Goal: Task Accomplishment & Management: Use online tool/utility

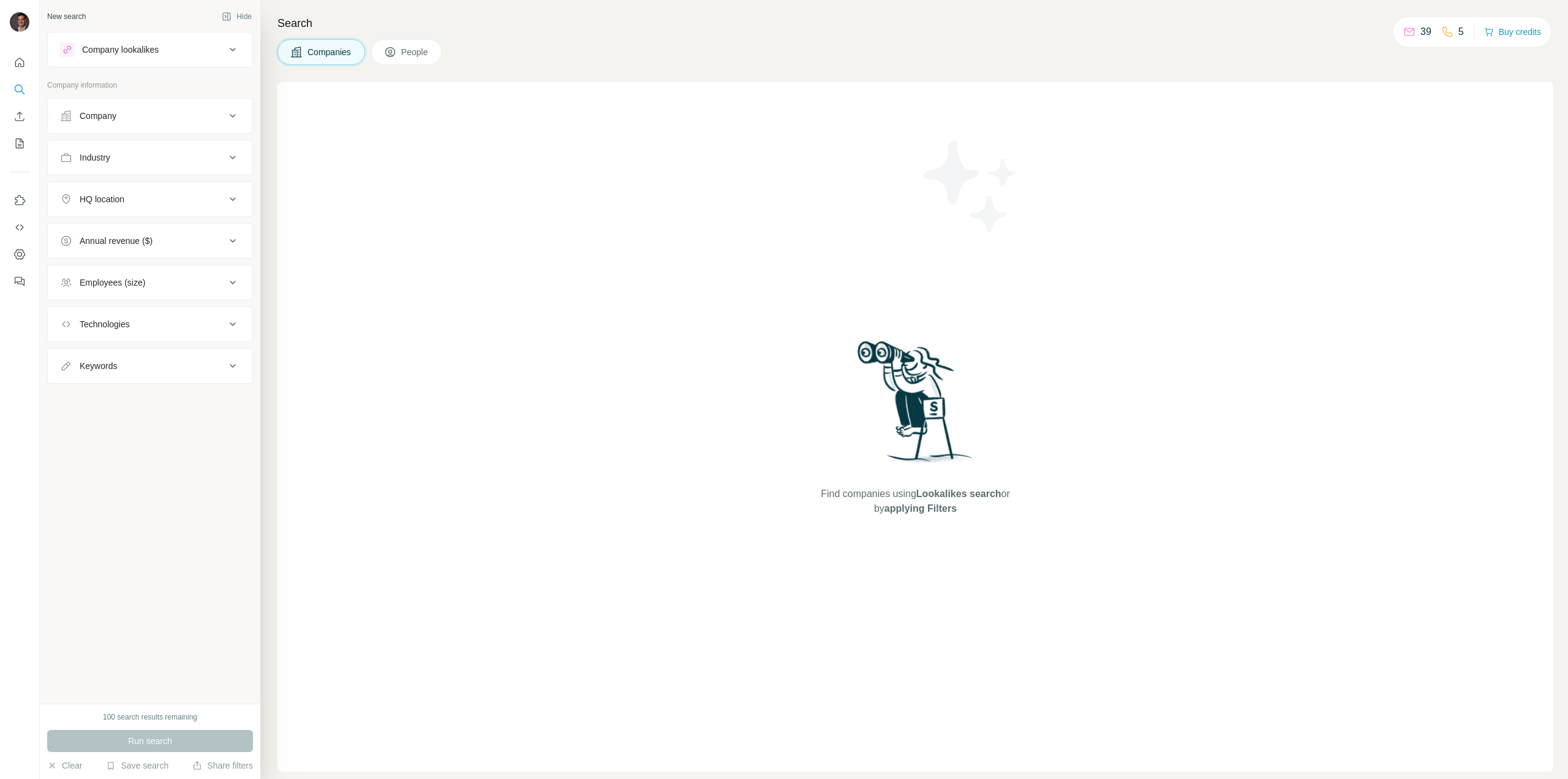
click at [150, 586] on div "New search Hide Company lookalikes Company information Company Industry HQ loca…" at bounding box center [150, 352] width 220 height 704
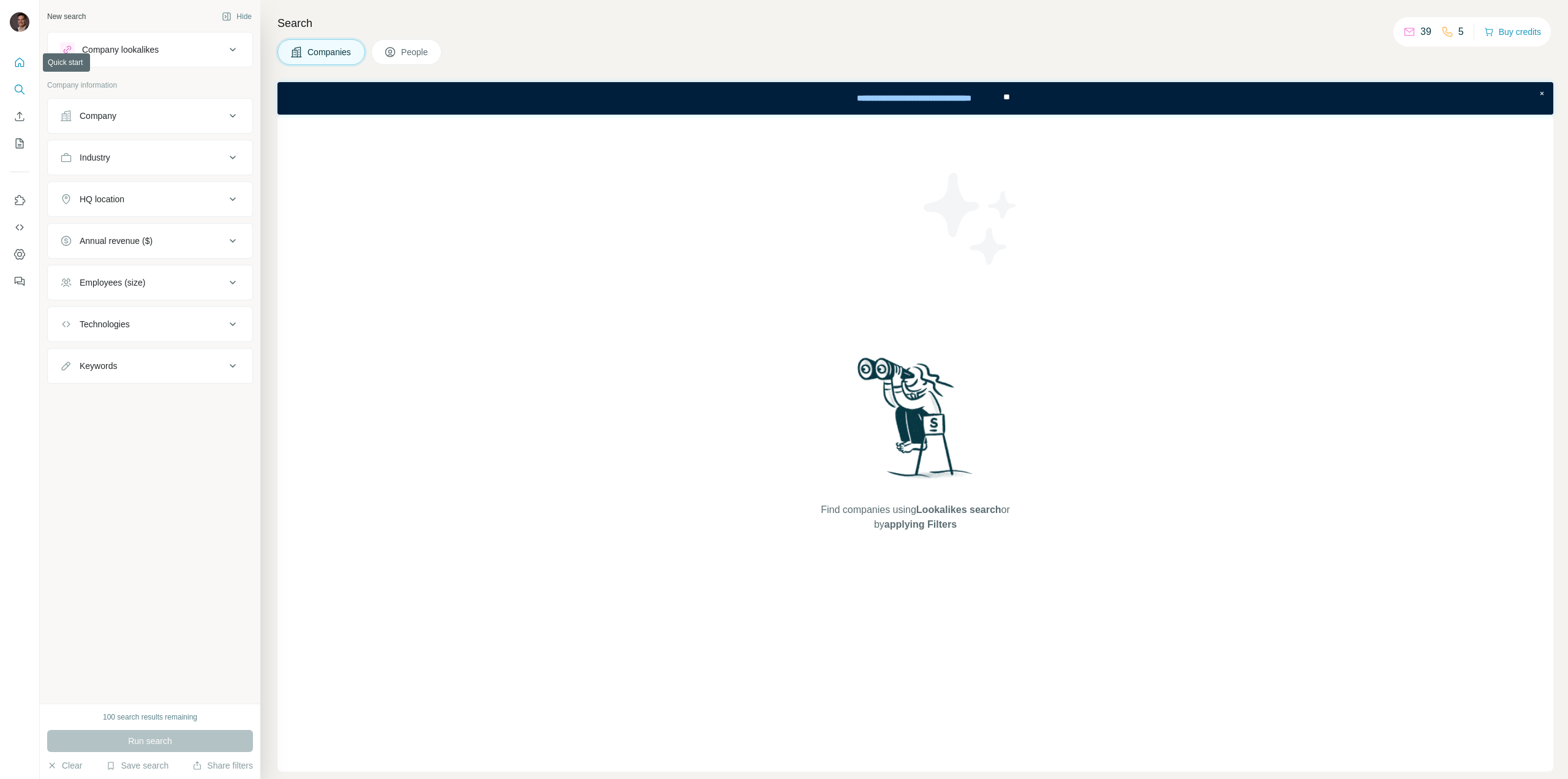
click at [22, 60] on icon "Quick start" at bounding box center [19, 62] width 12 height 12
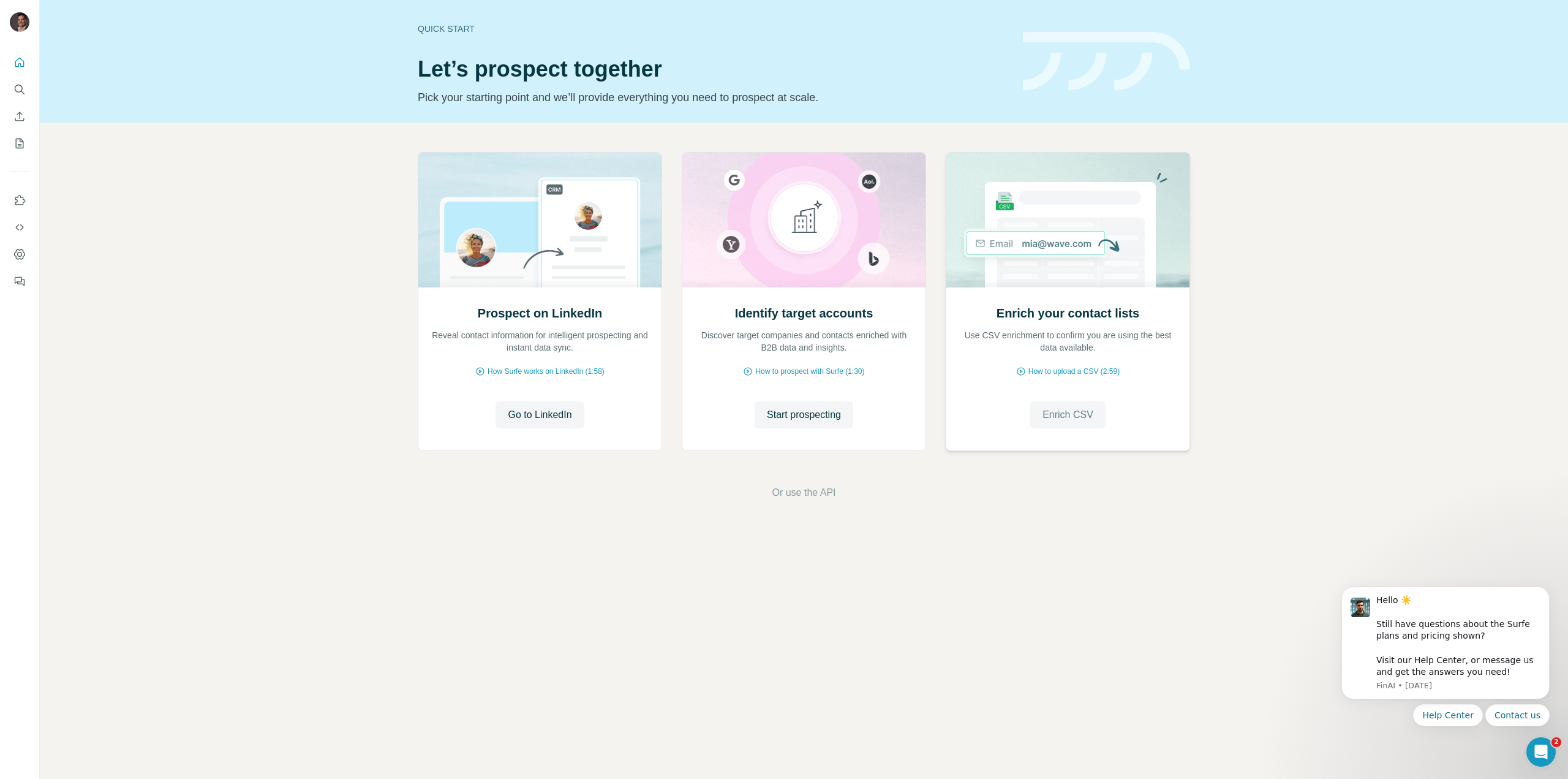
click at [1048, 412] on span "Enrich CSV" at bounding box center [1068, 414] width 51 height 15
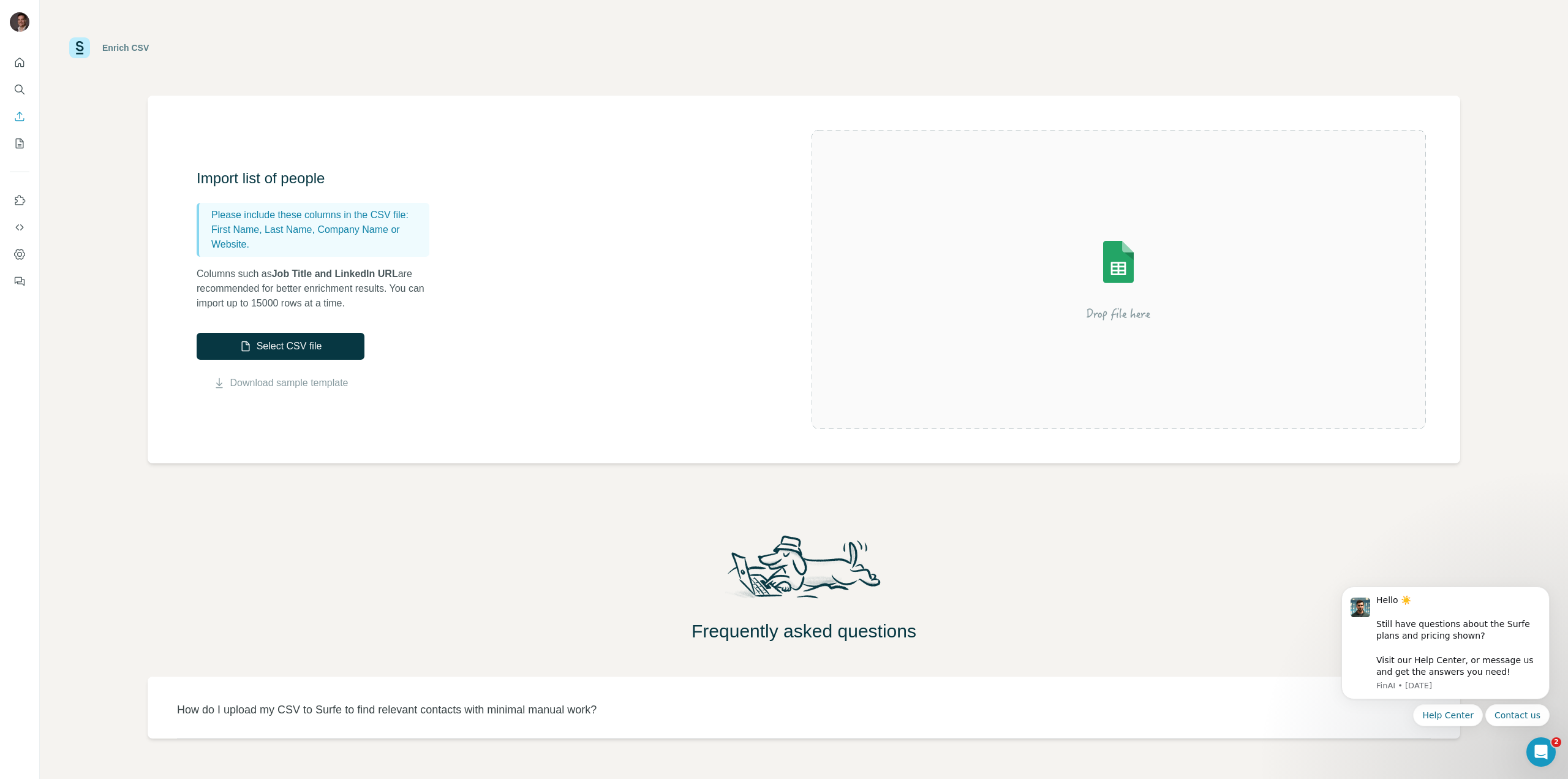
click at [257, 248] on p "First Name, Last Name, Company Name or Website." at bounding box center [318, 237] width 213 height 29
click at [265, 243] on p "First Name, Last Name, Company Name or Website." at bounding box center [318, 237] width 213 height 29
drag, startPoint x: 264, startPoint y: 243, endPoint x: 247, endPoint y: 245, distance: 17.1
click at [247, 245] on p "First Name, Last Name, Company Name or Website." at bounding box center [318, 237] width 213 height 29
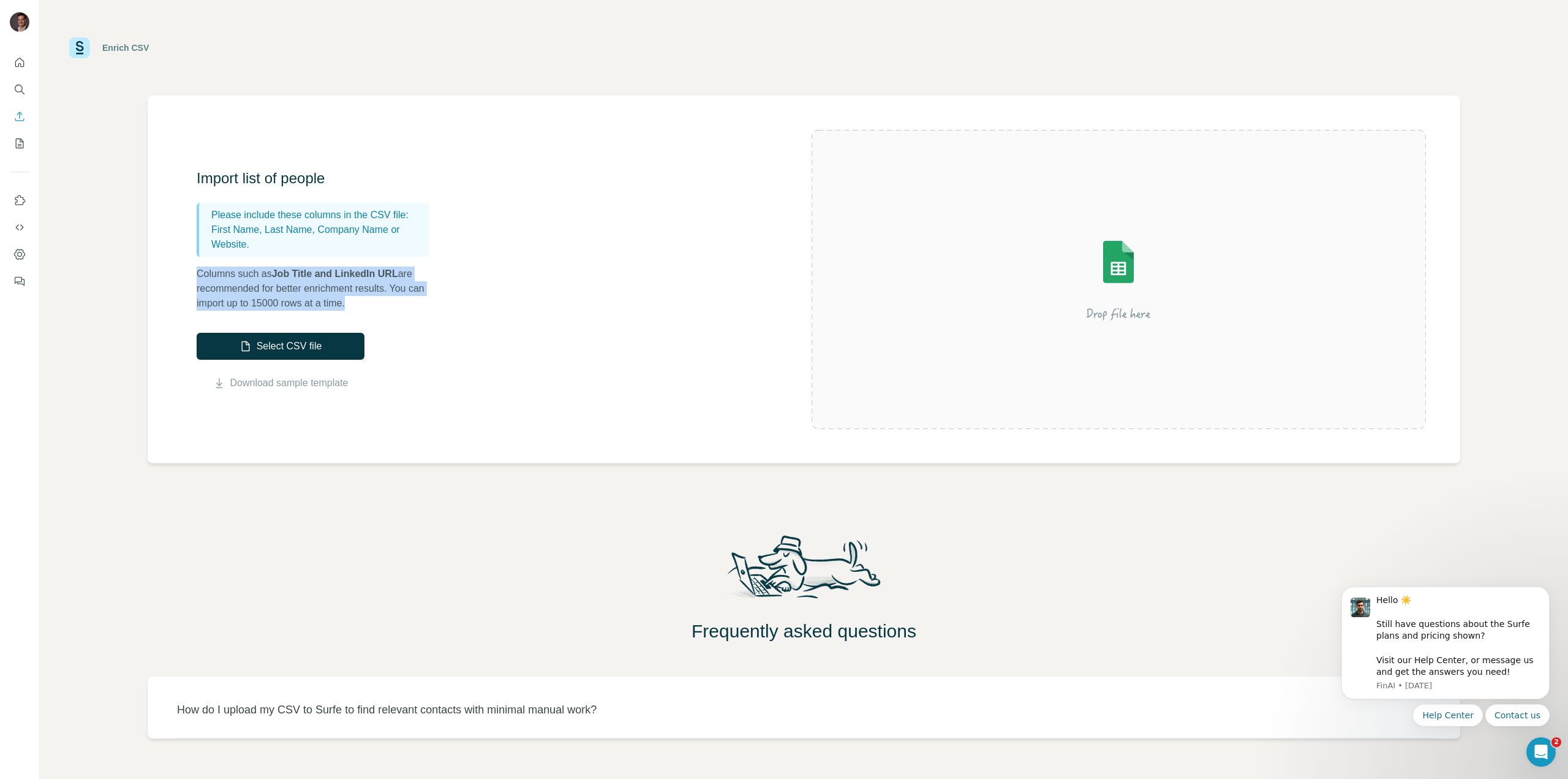
drag, startPoint x: 349, startPoint y: 296, endPoint x: 195, endPoint y: 274, distance: 155.6
click at [195, 274] on div "Import list of people Please include these columns in the CSV file: First Name,…" at bounding box center [803, 279] width 1312 height 368
click at [523, 312] on div "Import list of people Please include these columns in the CSV file: First Name,…" at bounding box center [504, 279] width 615 height 222
drag, startPoint x: 1470, startPoint y: 8, endPoint x: 1464, endPoint y: -1, distance: 10.8
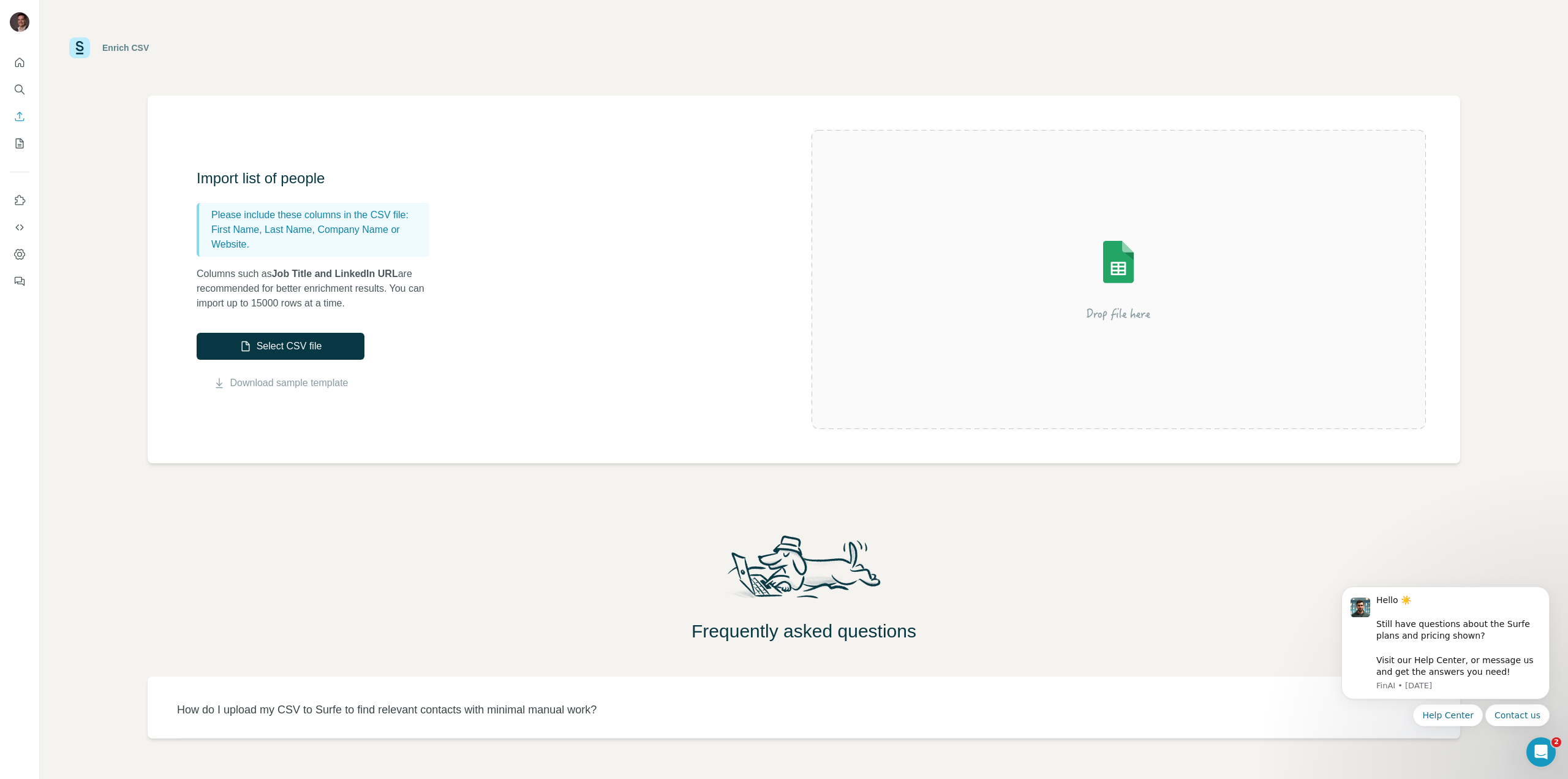
click at [1464, 0] on html "Enrich CSV Import list of people Please include these columns in the CSV file: …" at bounding box center [784, 390] width 1568 height 779
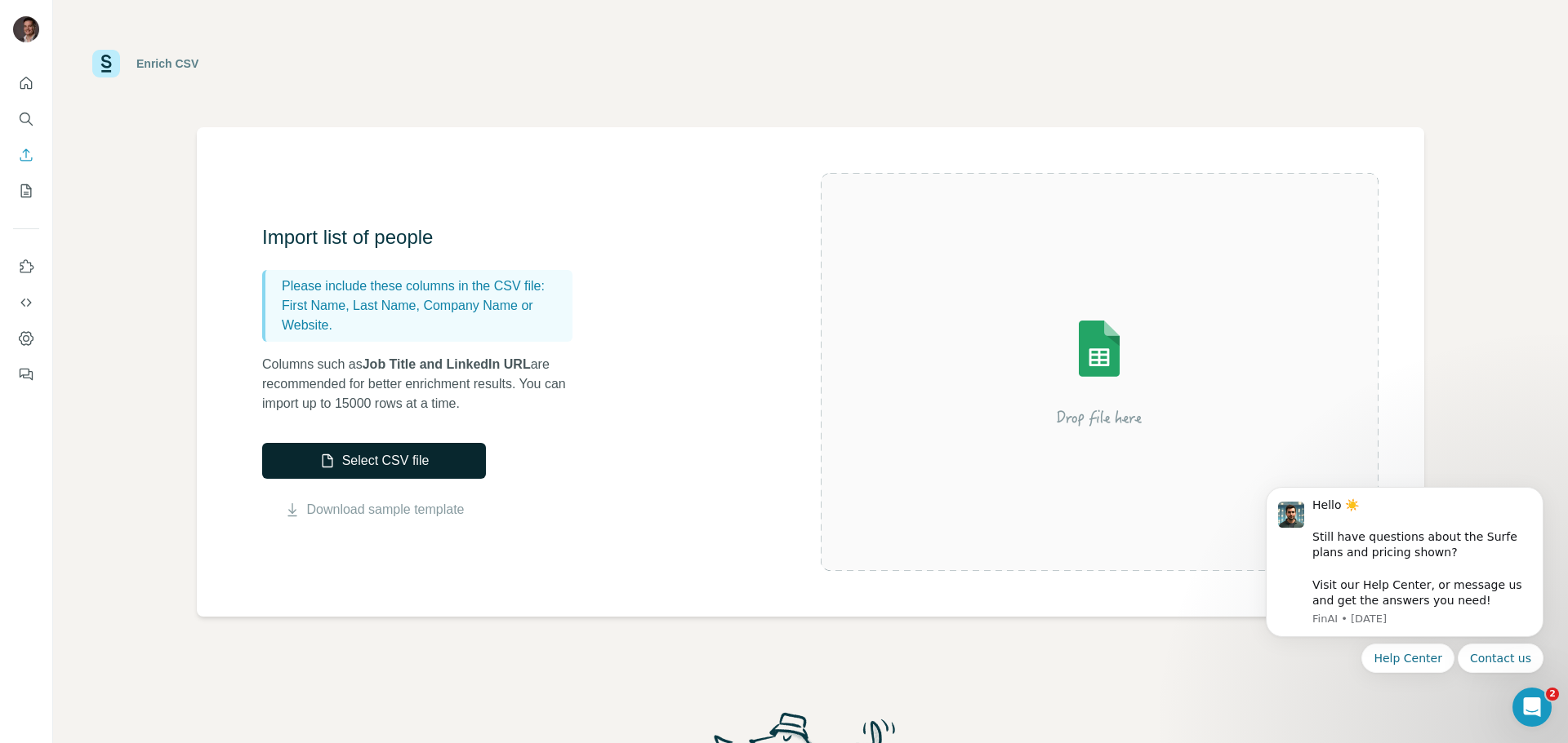
click at [446, 456] on button "Select CSV file" at bounding box center [374, 460] width 224 height 36
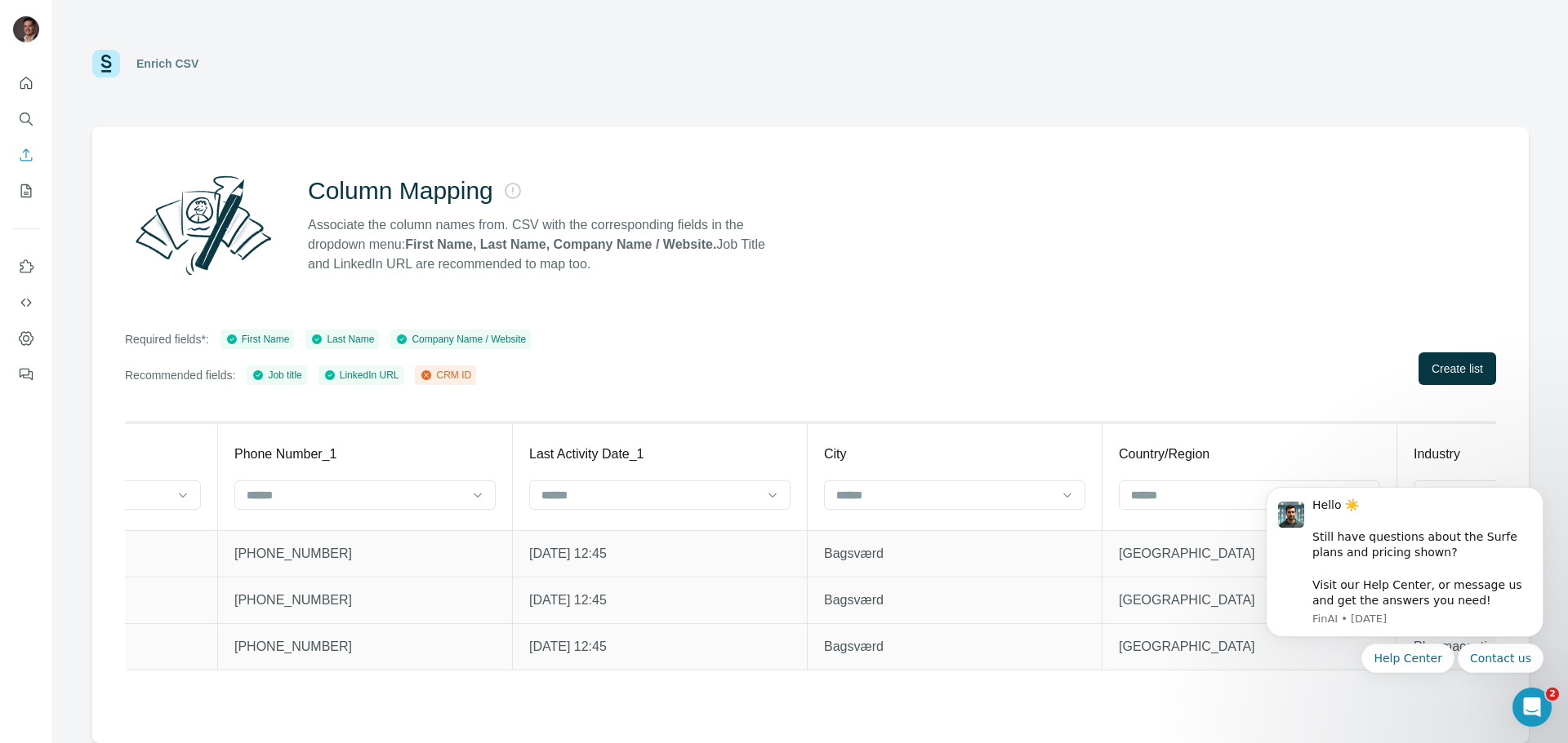
scroll to position [0, 5192]
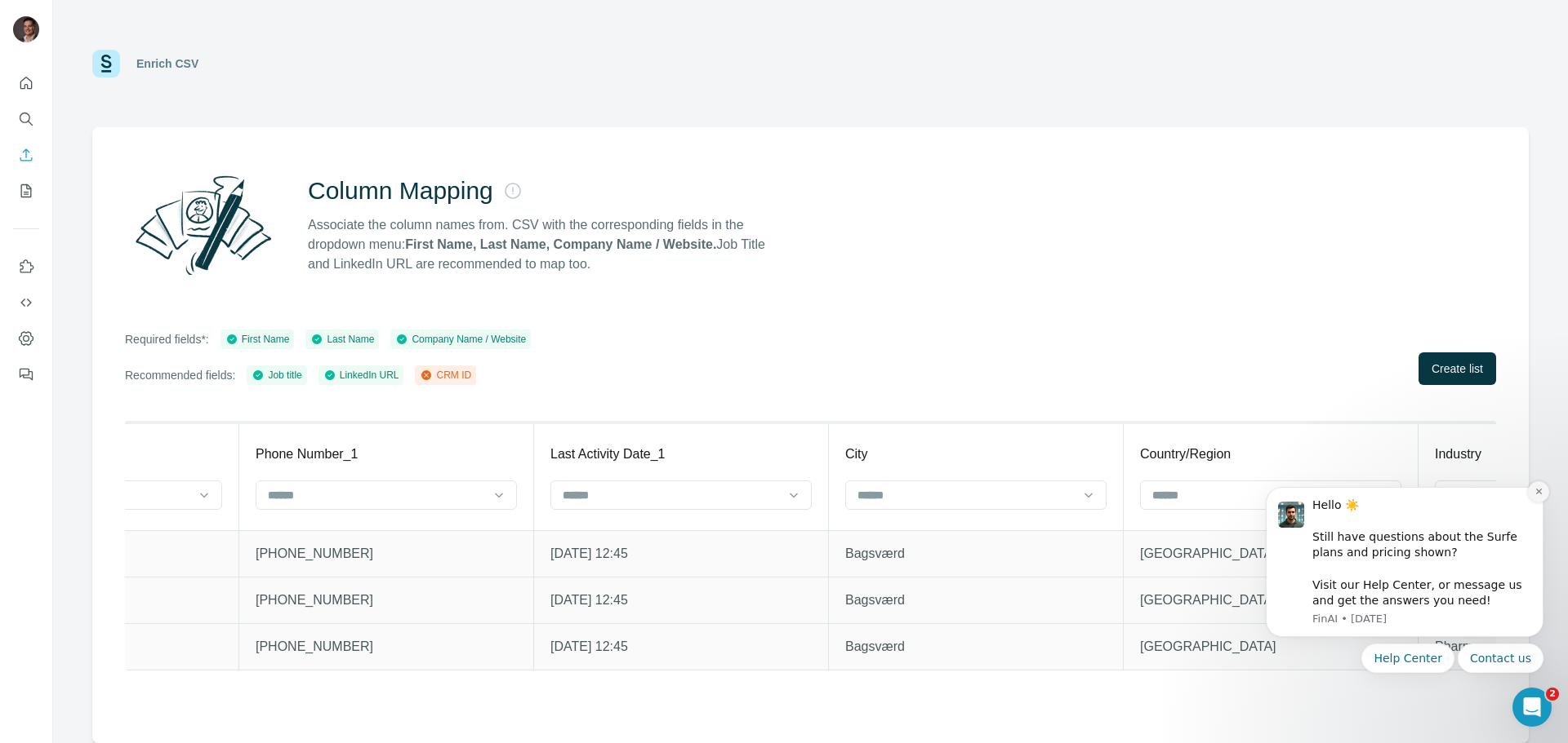
click at [1546, 490] on button "Dismiss notification" at bounding box center [1538, 492] width 21 height 21
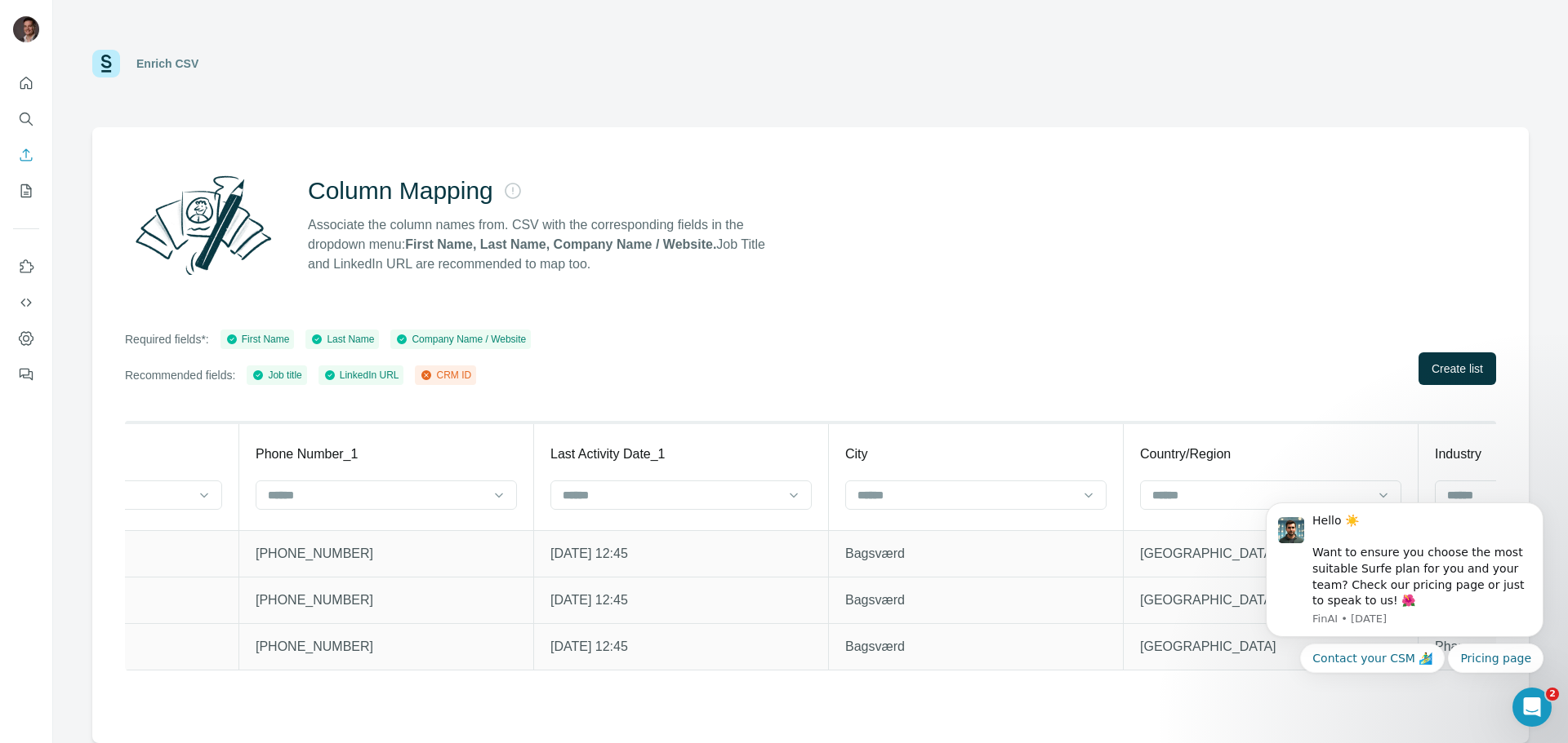
click at [1275, 261] on div "Column Mapping Associate the column names from. CSV with the corresponding fiel…" at bounding box center [810, 224] width 1371 height 117
click at [1541, 509] on icon "Dismiss notification" at bounding box center [1538, 508] width 9 height 9
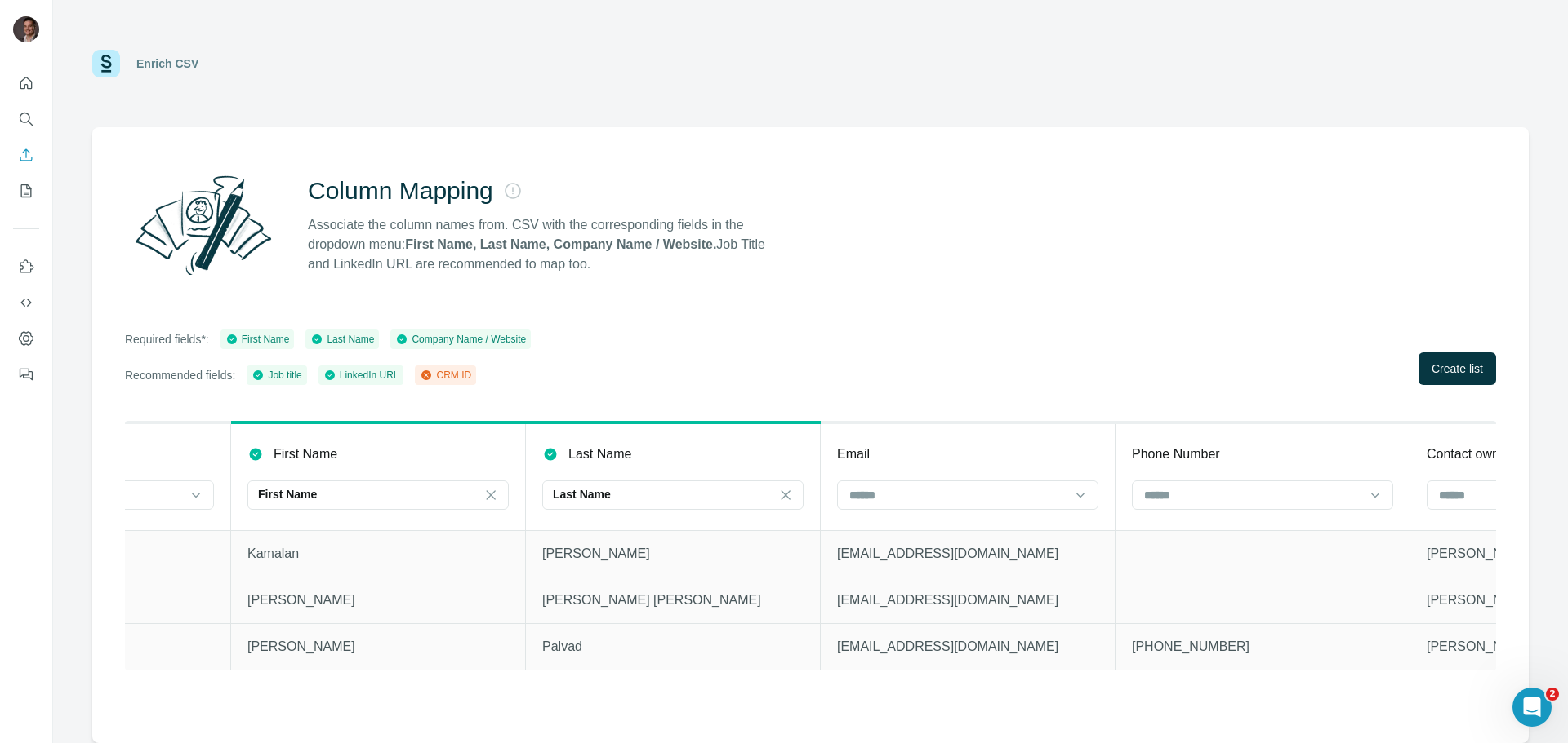
scroll to position [0, 0]
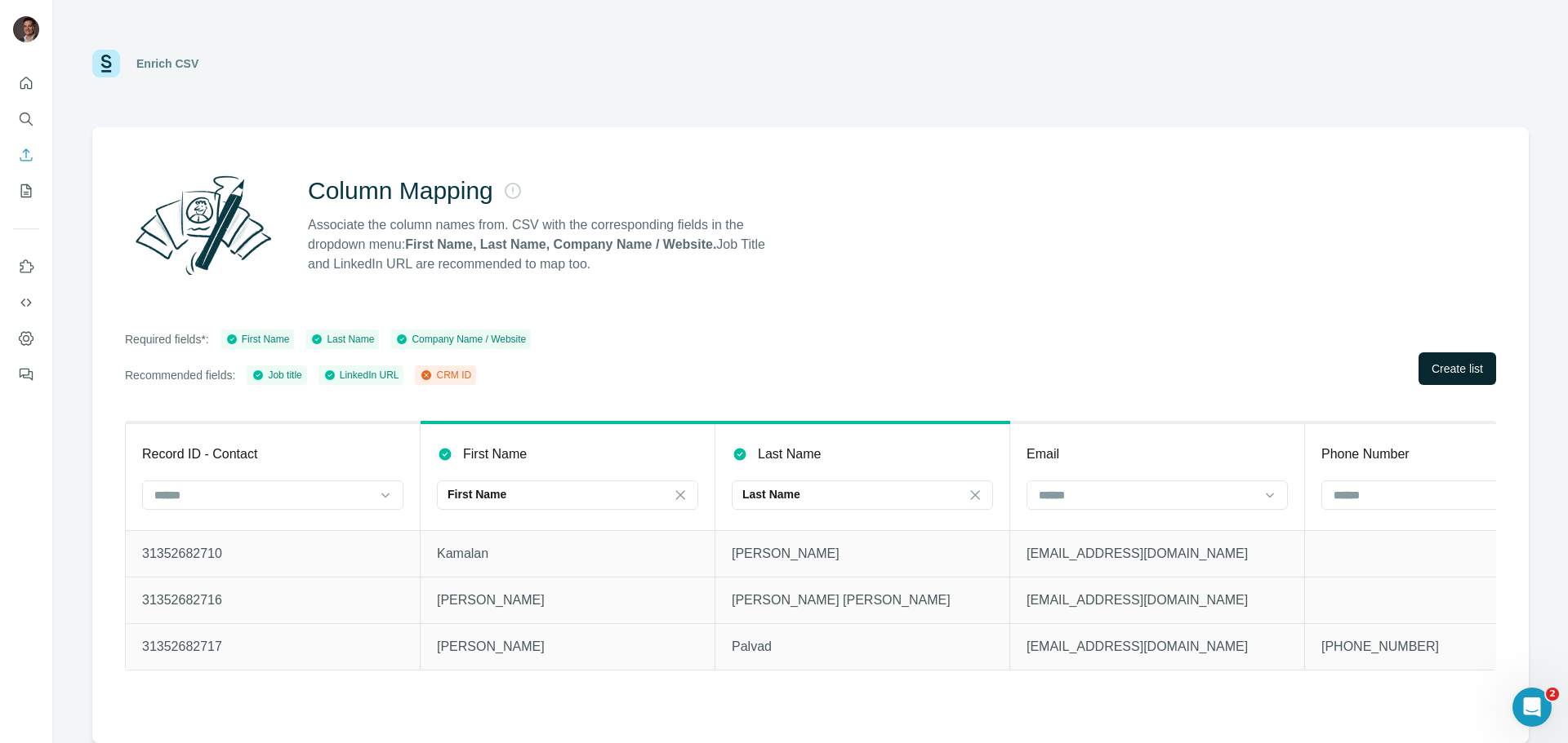
click at [1450, 365] on span "Create list" at bounding box center [1457, 369] width 51 height 16
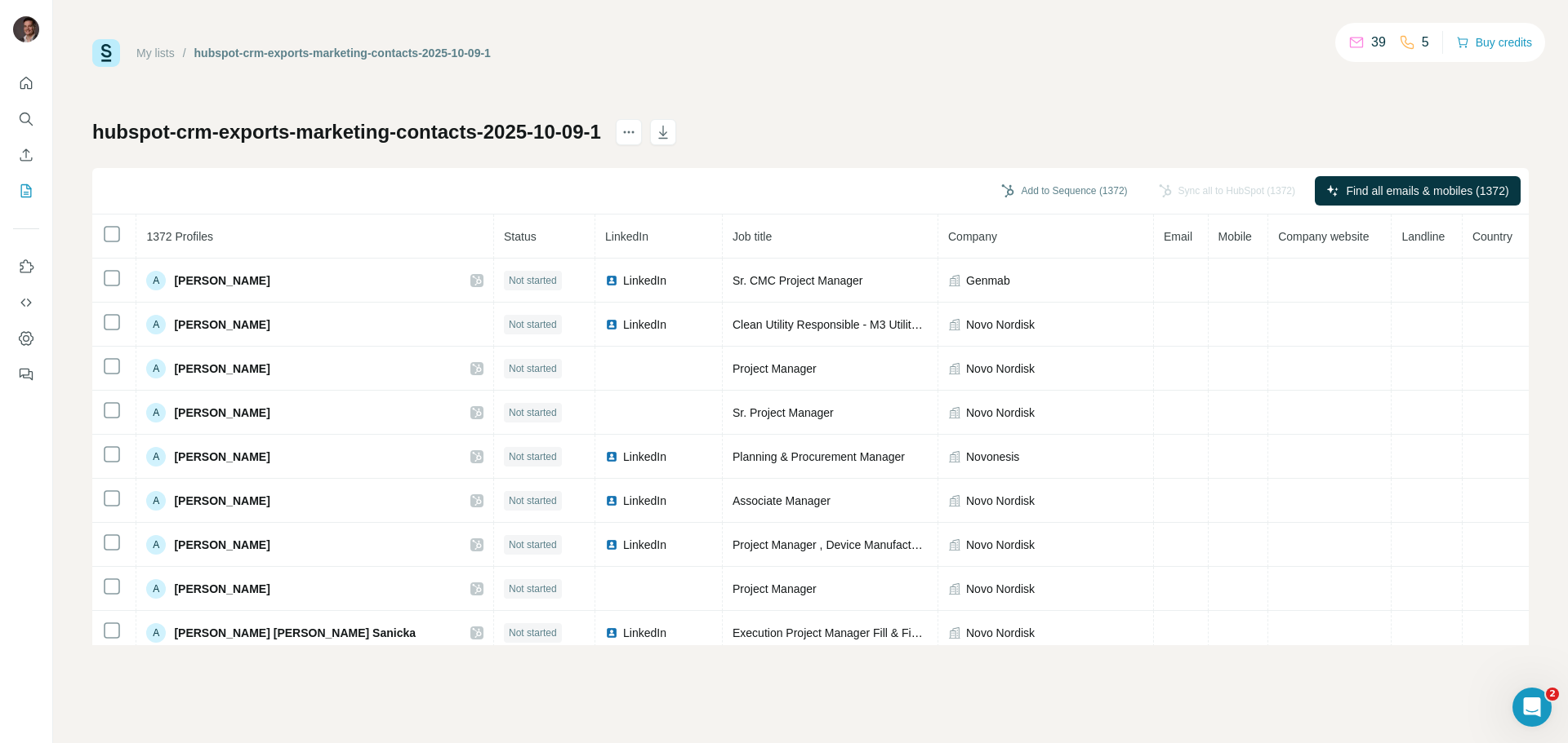
click at [1062, 138] on div "hubspot-crm-exports-marketing-contacts-2025-10-09-1 Add to Sequence (1372) Sync…" at bounding box center [810, 382] width 1436 height 526
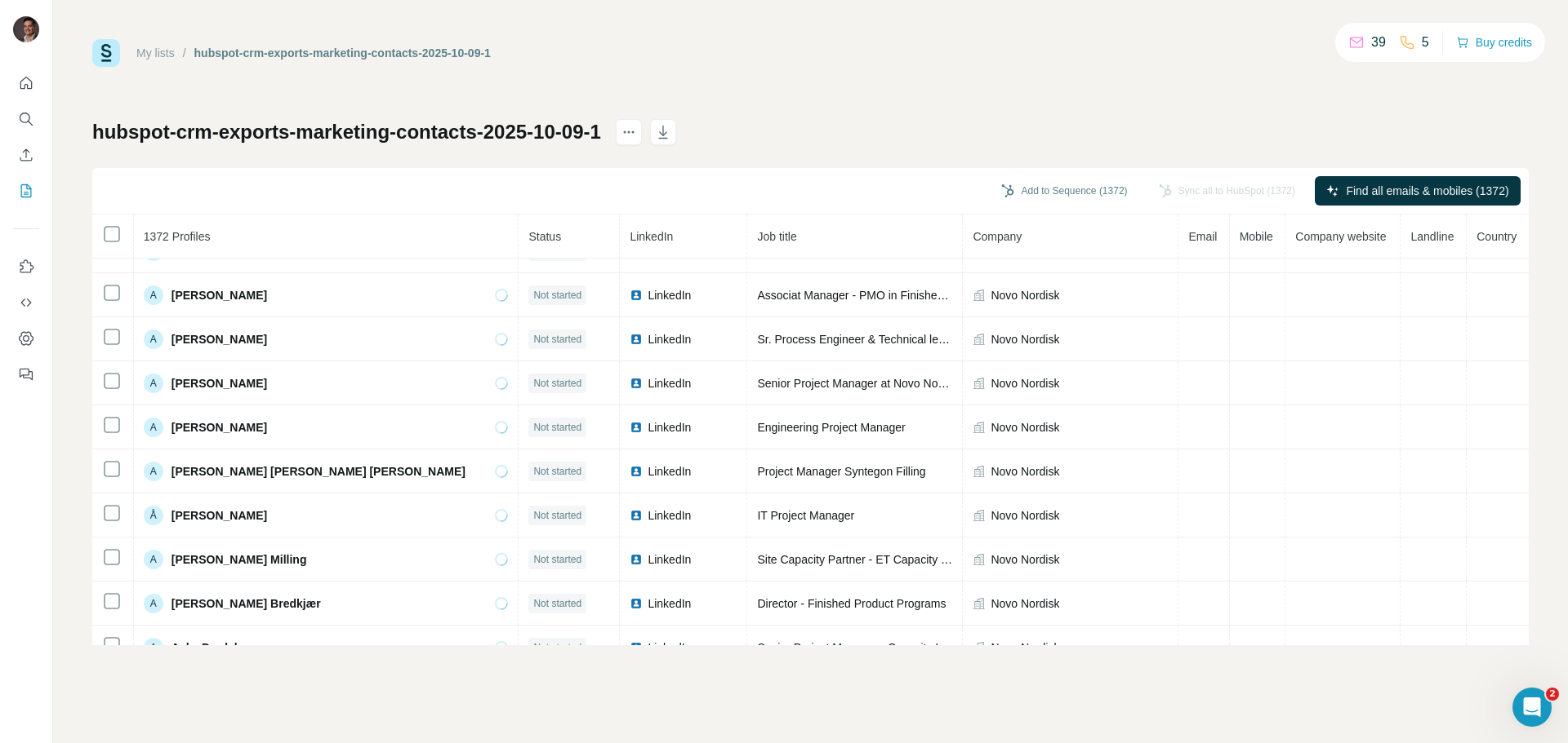
scroll to position [4639, 0]
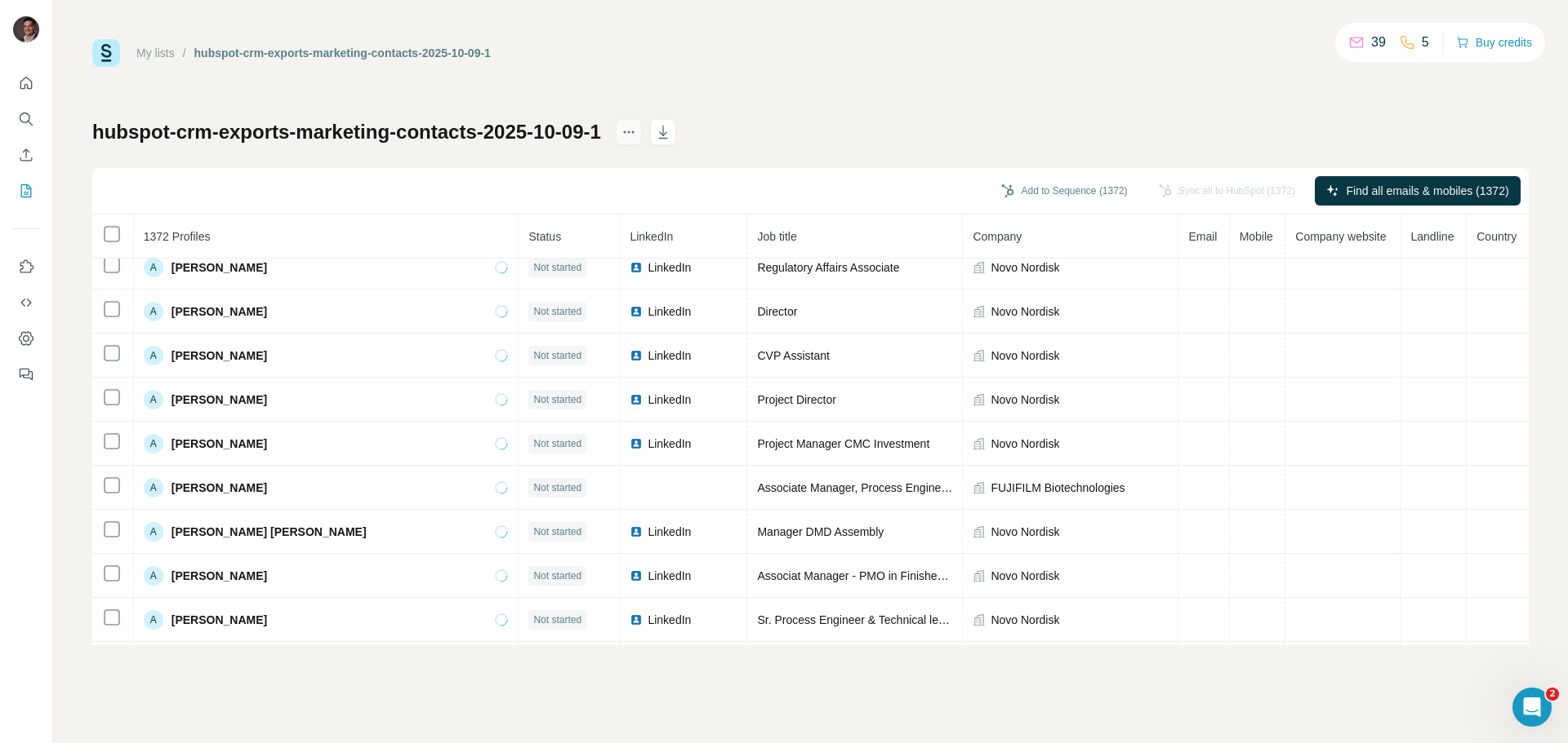
click at [625, 133] on icon "actions" at bounding box center [624, 132] width 3 height 3
click at [839, 62] on div "My lists / hubspot-crm-exports-marketing-contacts-2025-10-09-1 39 5 Buy credits" at bounding box center [810, 52] width 1436 height 28
click at [1136, 126] on div "hubspot-crm-exports-marketing-contacts-2025-10-09-1 Add to Sequence (1372) Sync…" at bounding box center [810, 382] width 1436 height 526
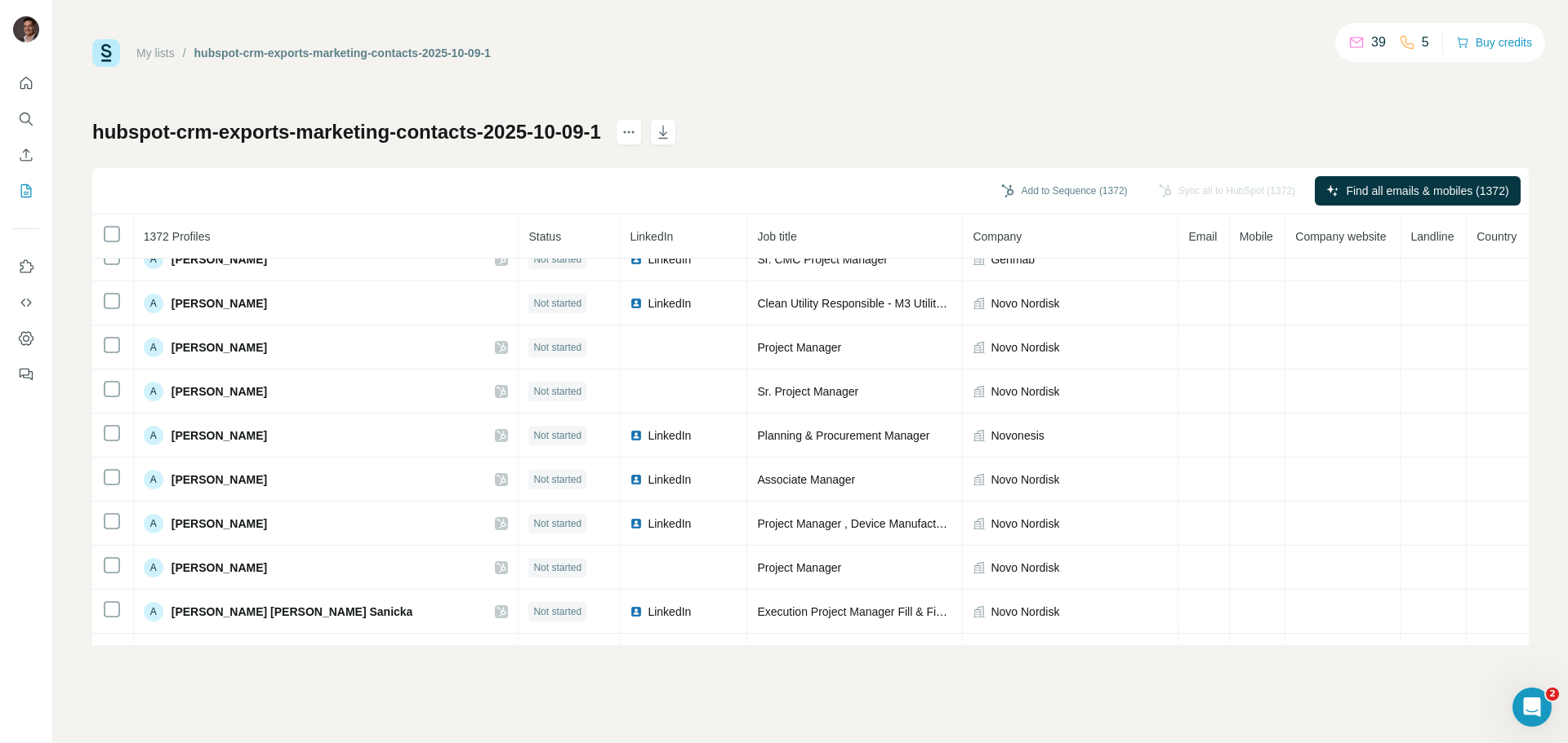
scroll to position [0, 0]
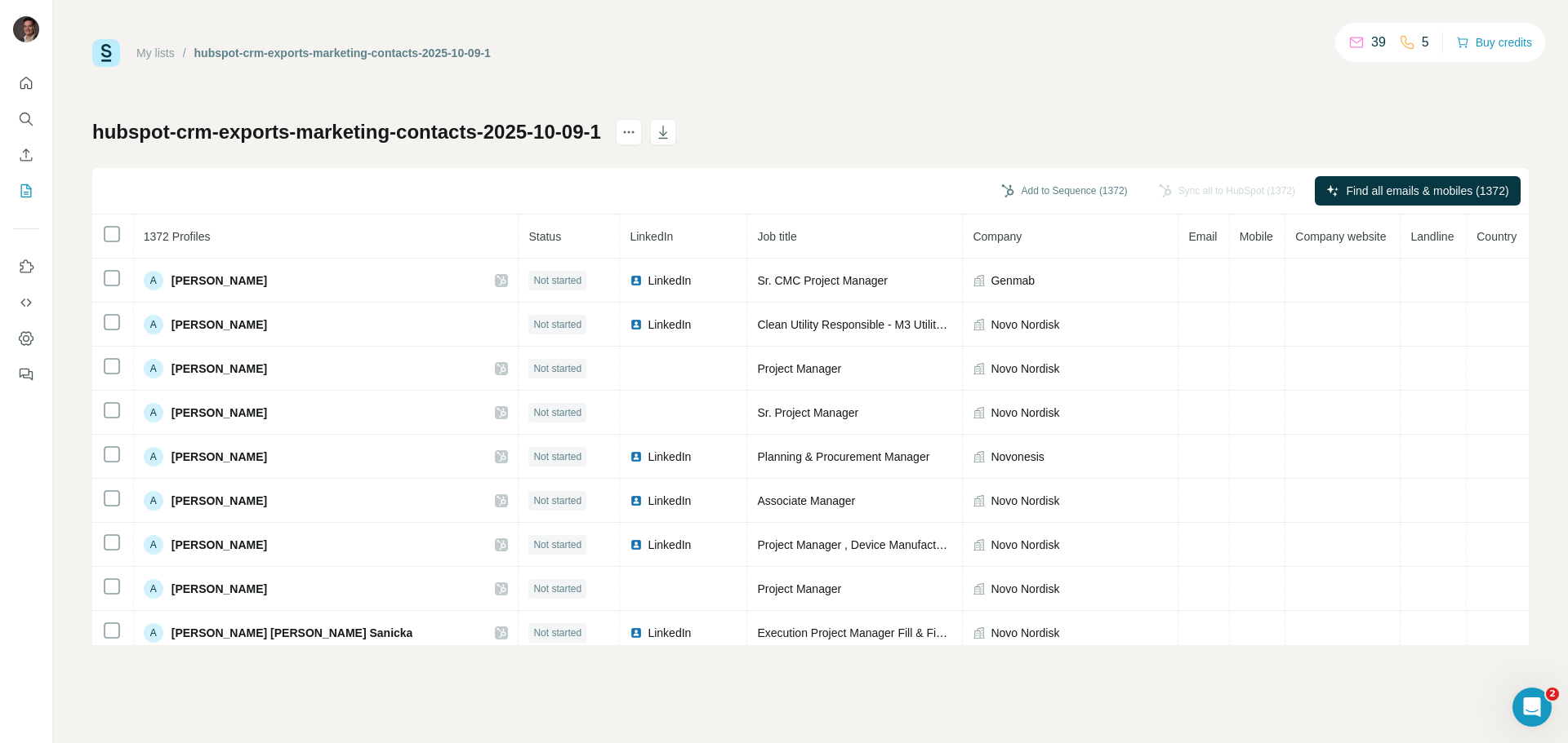
click at [795, 64] on div "My lists / hubspot-crm-exports-marketing-contacts-2025-10-09-1 39 5 Buy credits…" at bounding box center [810, 342] width 1436 height 606
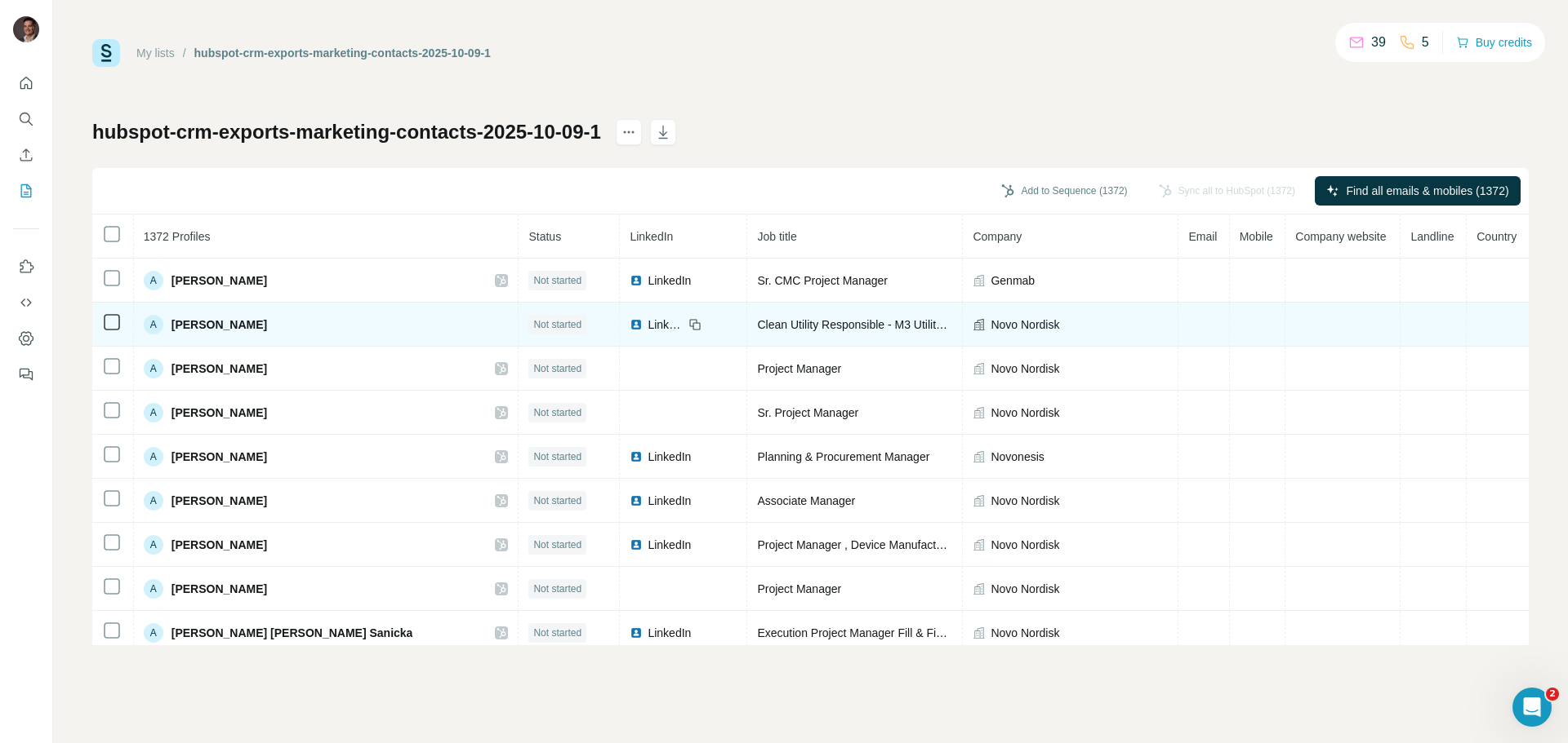
click at [1285, 305] on td at bounding box center [1343, 325] width 115 height 44
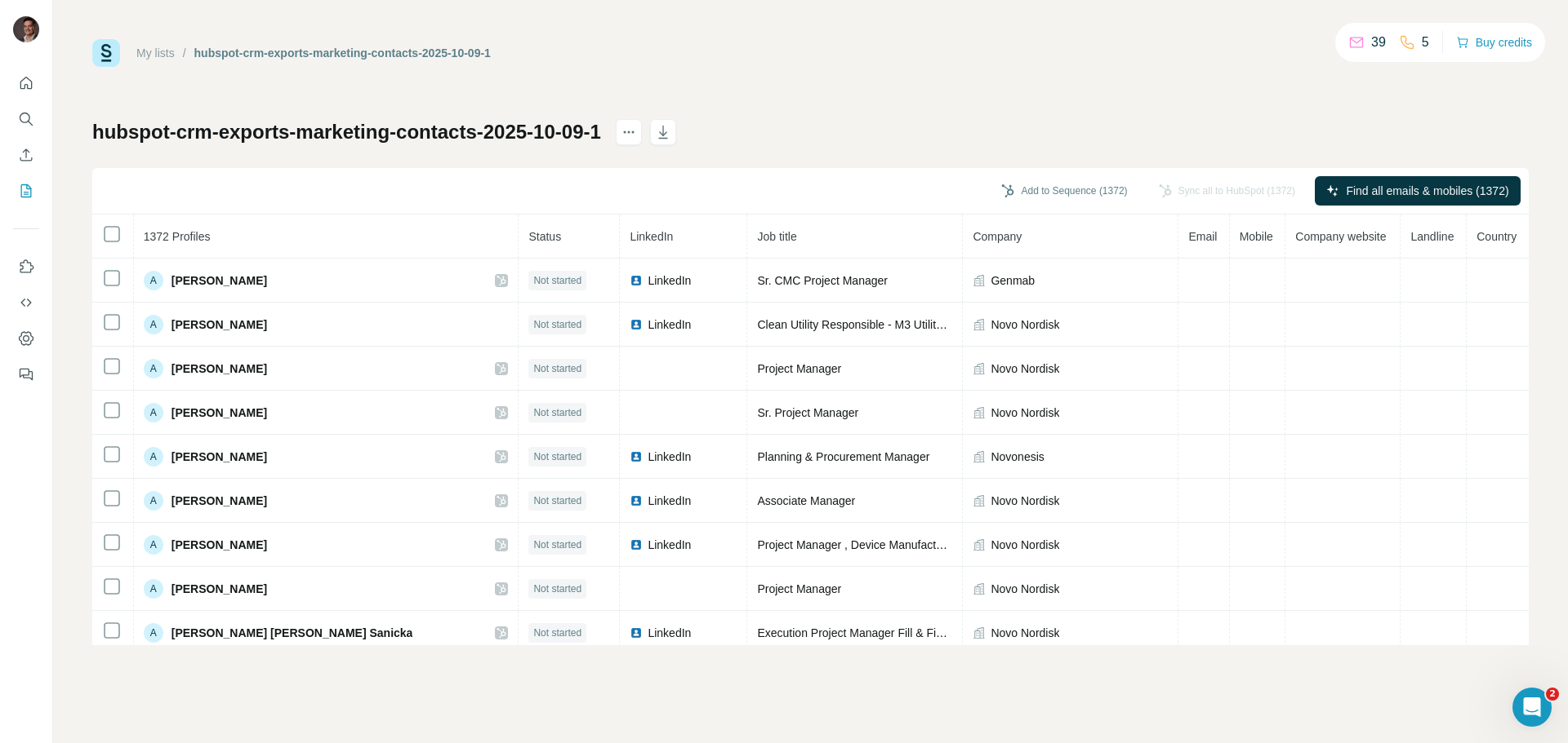
click at [1194, 102] on div "My lists / hubspot-crm-exports-marketing-contacts-2025-10-09-1 39 5 Buy credits…" at bounding box center [810, 342] width 1436 height 606
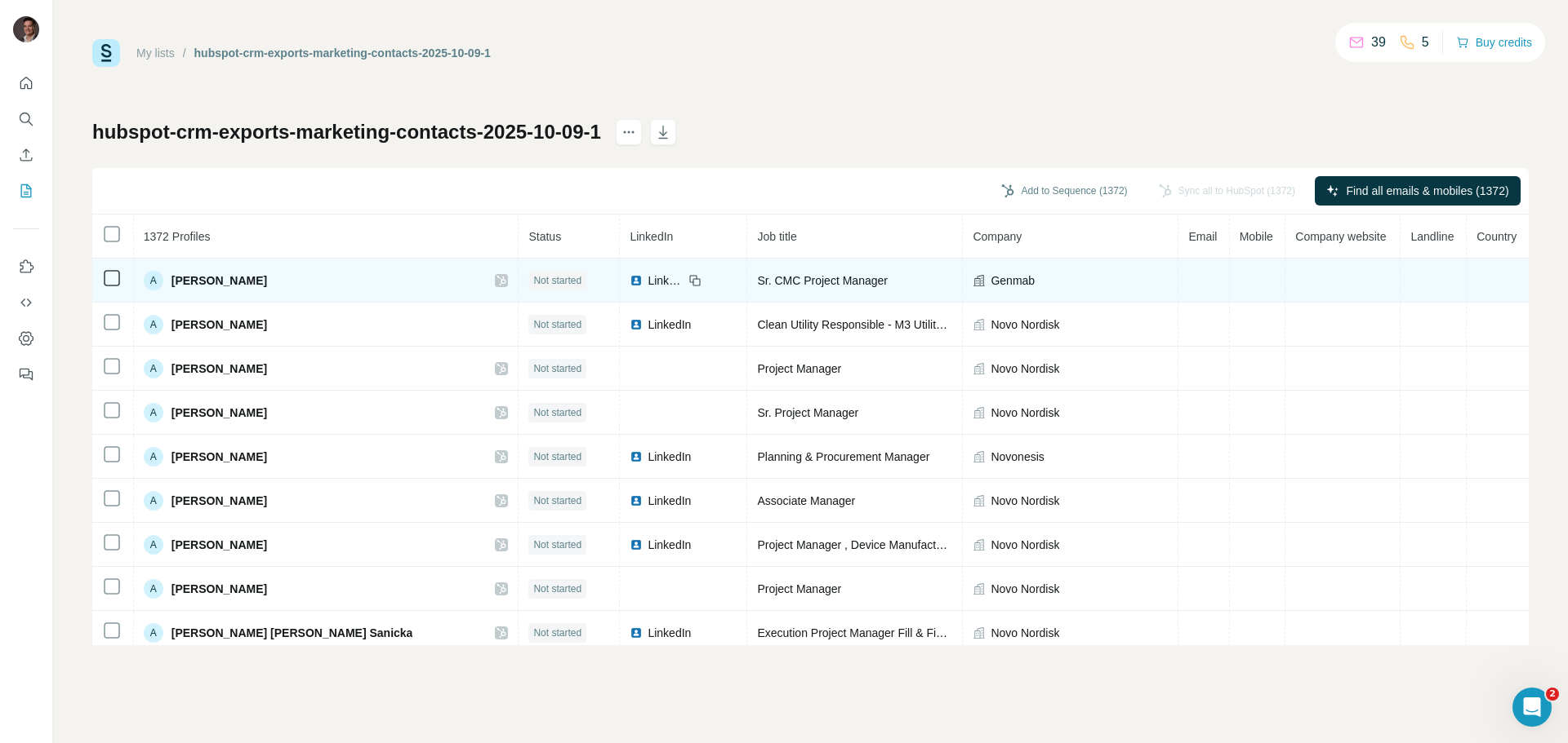
click at [1230, 270] on td at bounding box center [1257, 281] width 57 height 44
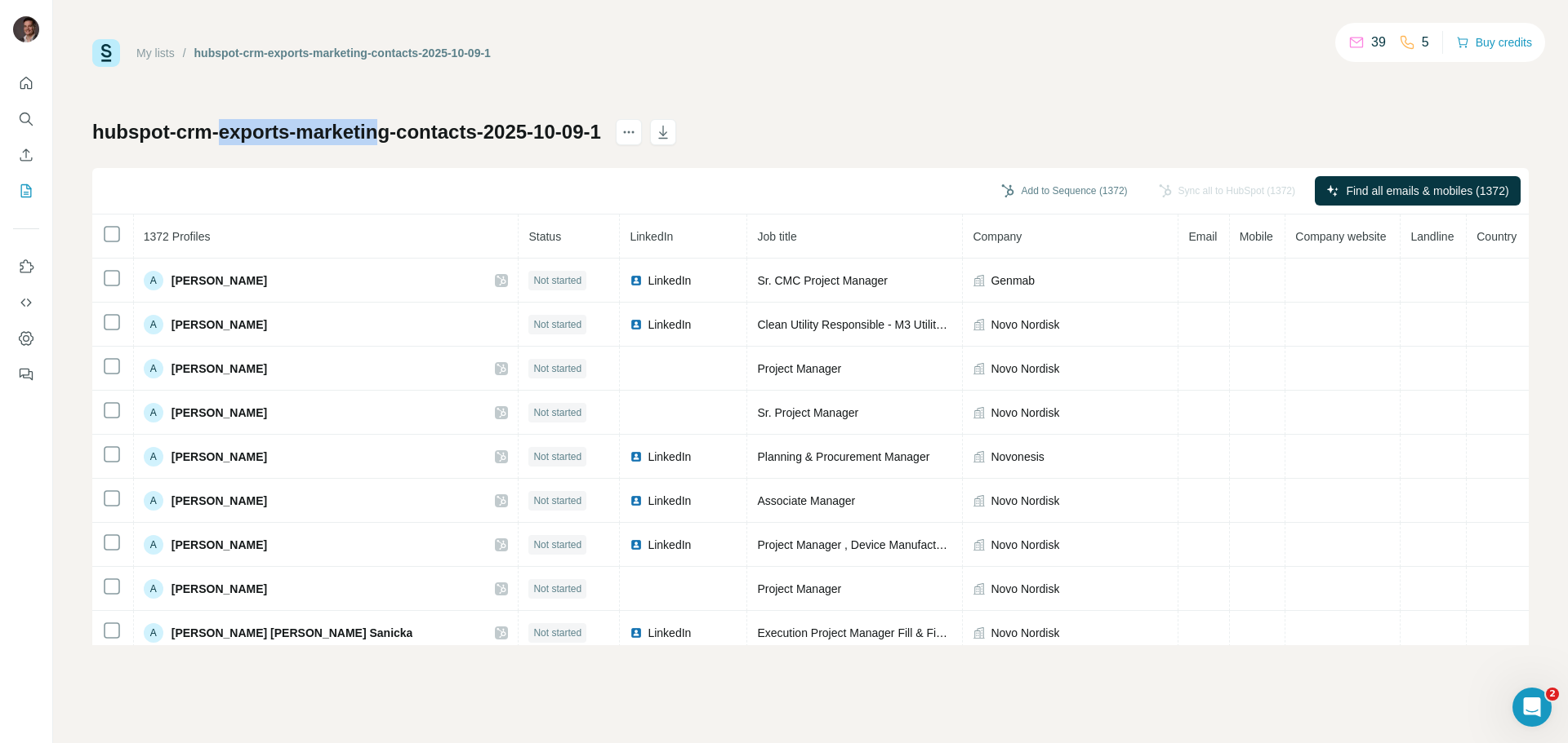
drag, startPoint x: 390, startPoint y: 137, endPoint x: 217, endPoint y: 131, distance: 173.1
click at [217, 132] on h1 "hubspot-crm-exports-marketing-contacts-2025-10-09-1" at bounding box center [346, 132] width 509 height 26
click at [217, 131] on h1 "hubspot-crm-exports-marketing-contacts-2025-10-09-1" at bounding box center [346, 132] width 509 height 26
click at [224, 137] on h1 "hubspot-crm-exports-marketing-contacts-2025-10-09-1" at bounding box center [346, 132] width 509 height 26
click at [773, 116] on div "My lists / hubspot-crm-exports-marketing-contacts-2025-10-09-1 39 5 Buy credits…" at bounding box center [810, 342] width 1436 height 606
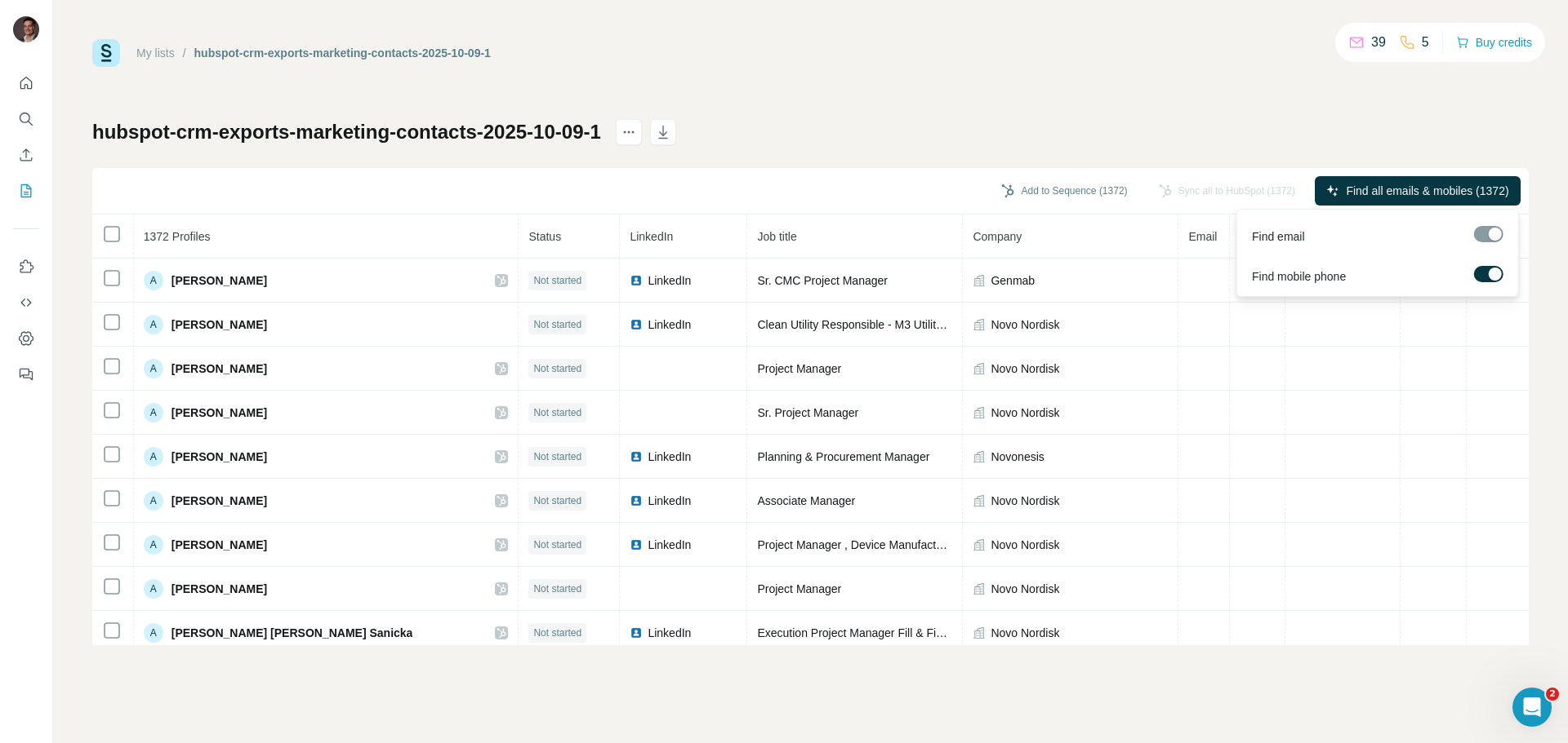
click at [1482, 279] on label at bounding box center [1488, 273] width 30 height 16
click at [1486, 272] on div at bounding box center [1481, 273] width 13 height 13
click at [1486, 281] on label at bounding box center [1488, 273] width 30 height 16
click at [1484, 273] on div at bounding box center [1481, 273] width 13 height 13
drag, startPoint x: 1175, startPoint y: 99, endPoint x: 1124, endPoint y: 184, distance: 99.1
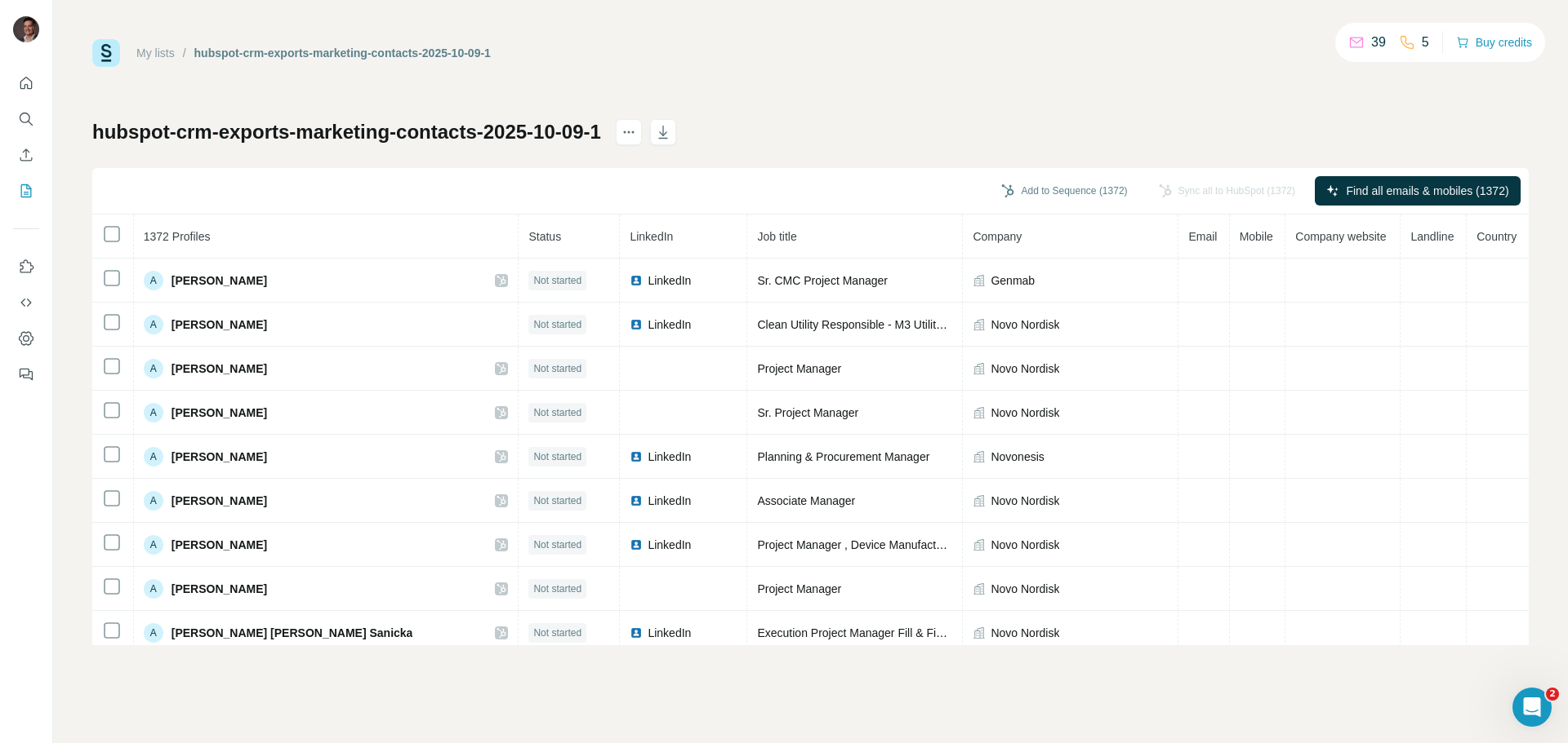
click at [1174, 99] on div "My lists / hubspot-crm-exports-marketing-contacts-2025-10-09-1 39 5 Buy credits…" at bounding box center [810, 342] width 1436 height 606
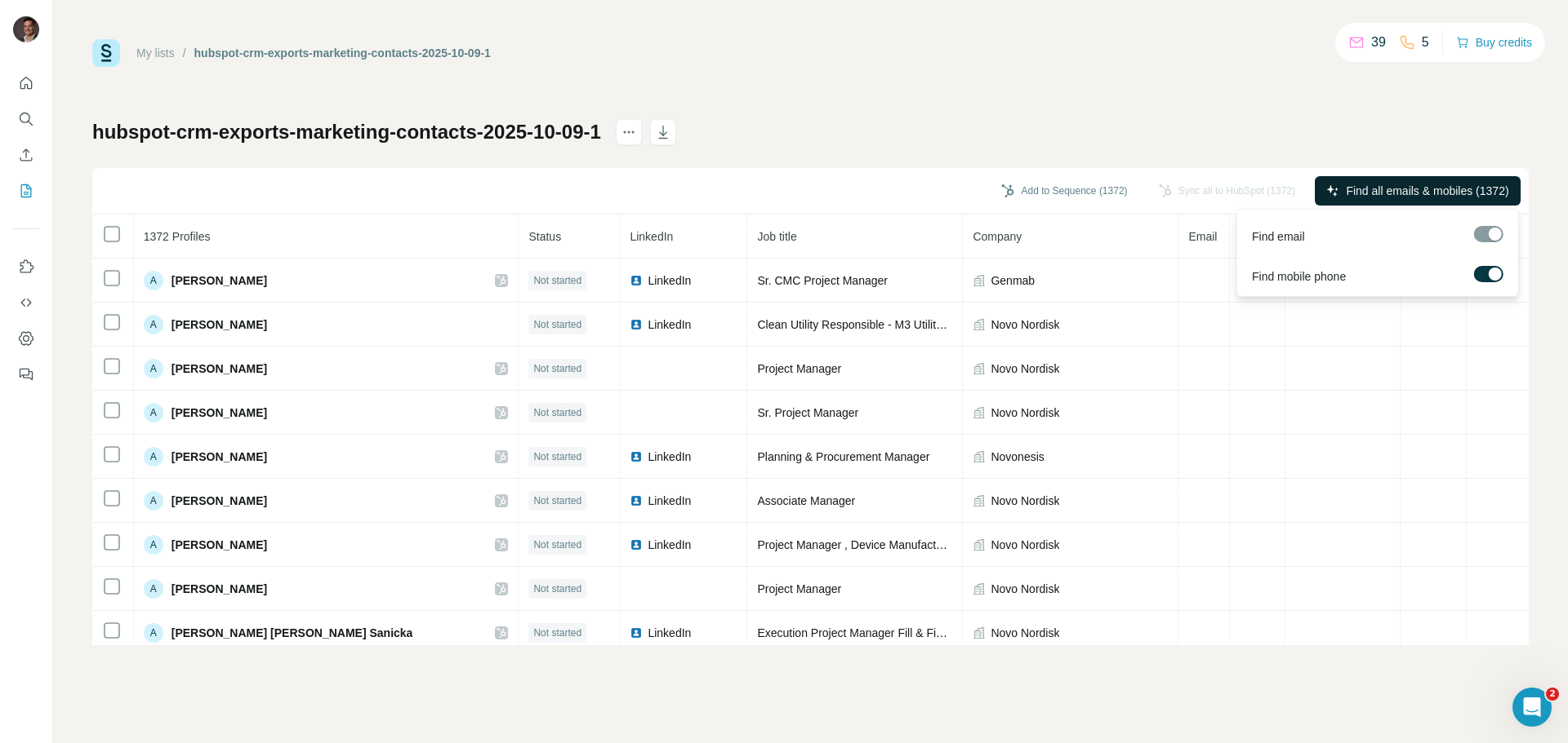
click at [1454, 196] on span "Find all emails & mobiles (1372)" at bounding box center [1426, 191] width 163 height 16
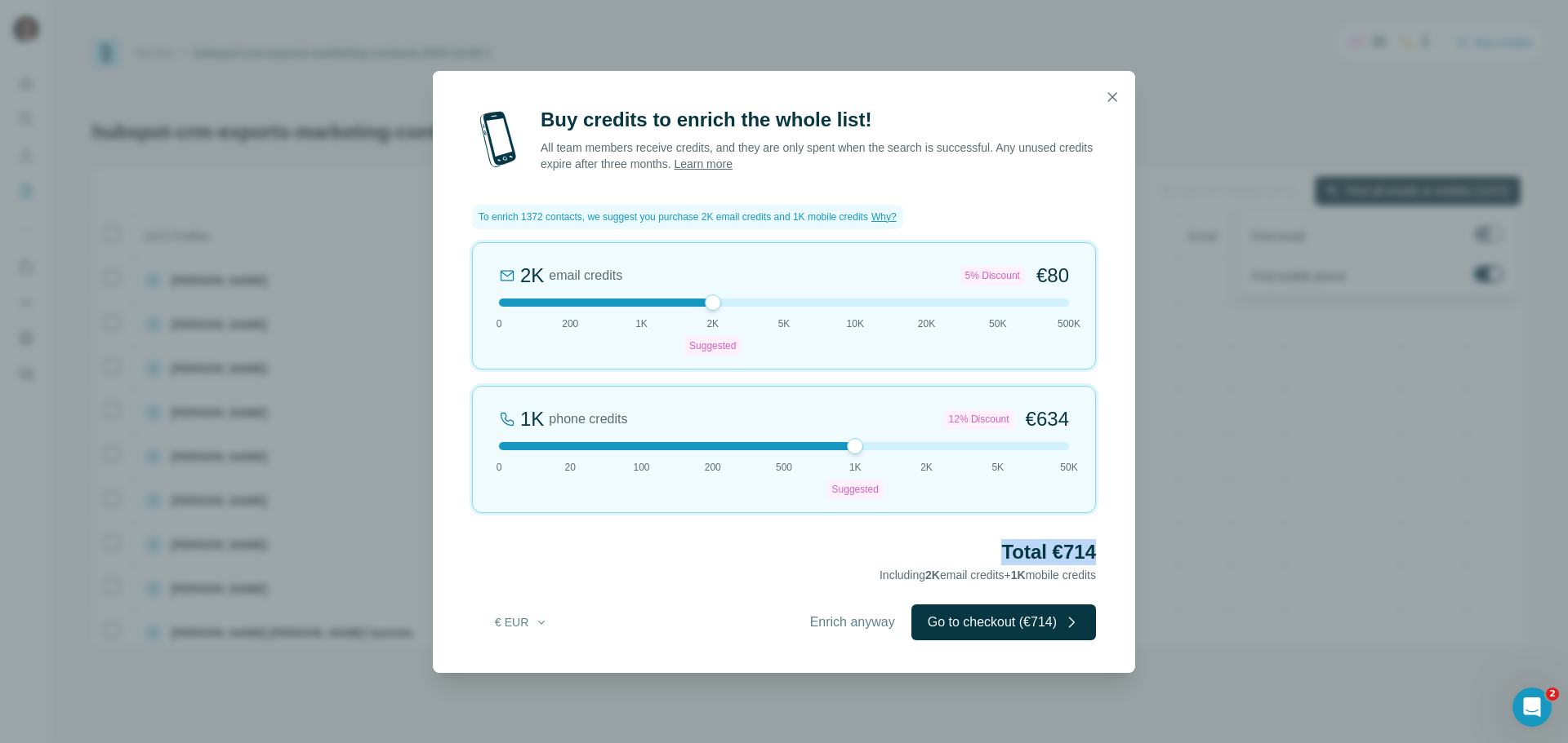
drag, startPoint x: 989, startPoint y: 536, endPoint x: 1142, endPoint y: 560, distance: 154.9
click at [1142, 560] on div "Buy credits to enrich the whole list! All team members receive credits, and the…" at bounding box center [784, 371] width 1568 height 743
click at [1080, 540] on h2 "Total €714" at bounding box center [783, 552] width 624 height 26
click at [1097, 538] on div "Buy credits to enrich the whole list! All team members receive credits, and the…" at bounding box center [784, 390] width 702 height 566
drag, startPoint x: 1093, startPoint y: 553, endPoint x: 1001, endPoint y: 554, distance: 92.0
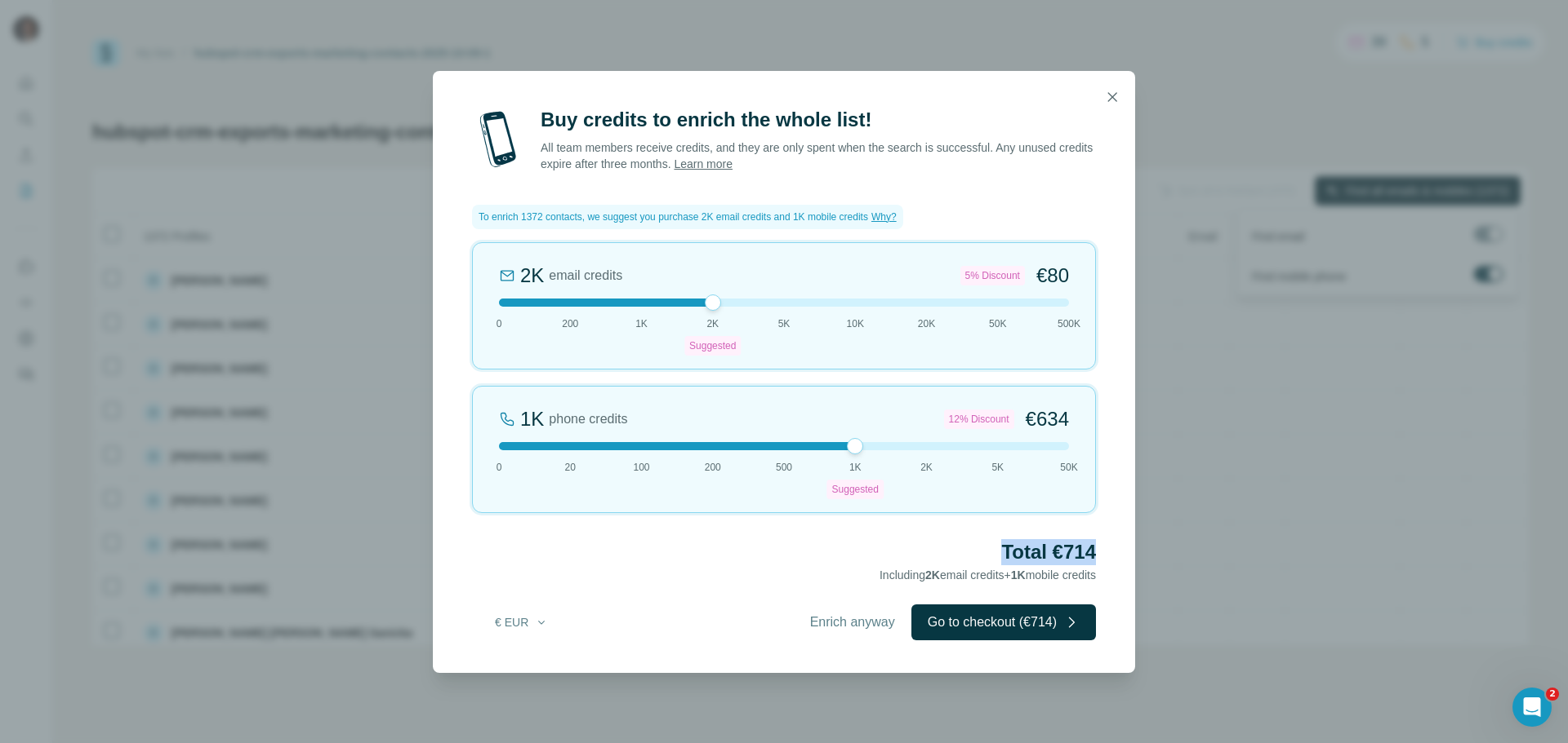
click at [1001, 554] on h2 "Total €714" at bounding box center [783, 552] width 624 height 26
click at [512, 625] on button "€ EUR" at bounding box center [522, 622] width 76 height 30
click at [593, 600] on div "Buy credits to enrich the whole list! All team members receive credits, and the…" at bounding box center [784, 390] width 702 height 566
drag, startPoint x: 1106, startPoint y: 92, endPoint x: 1086, endPoint y: 119, distance: 33.6
click at [1103, 92] on button "button" at bounding box center [1111, 97] width 33 height 33
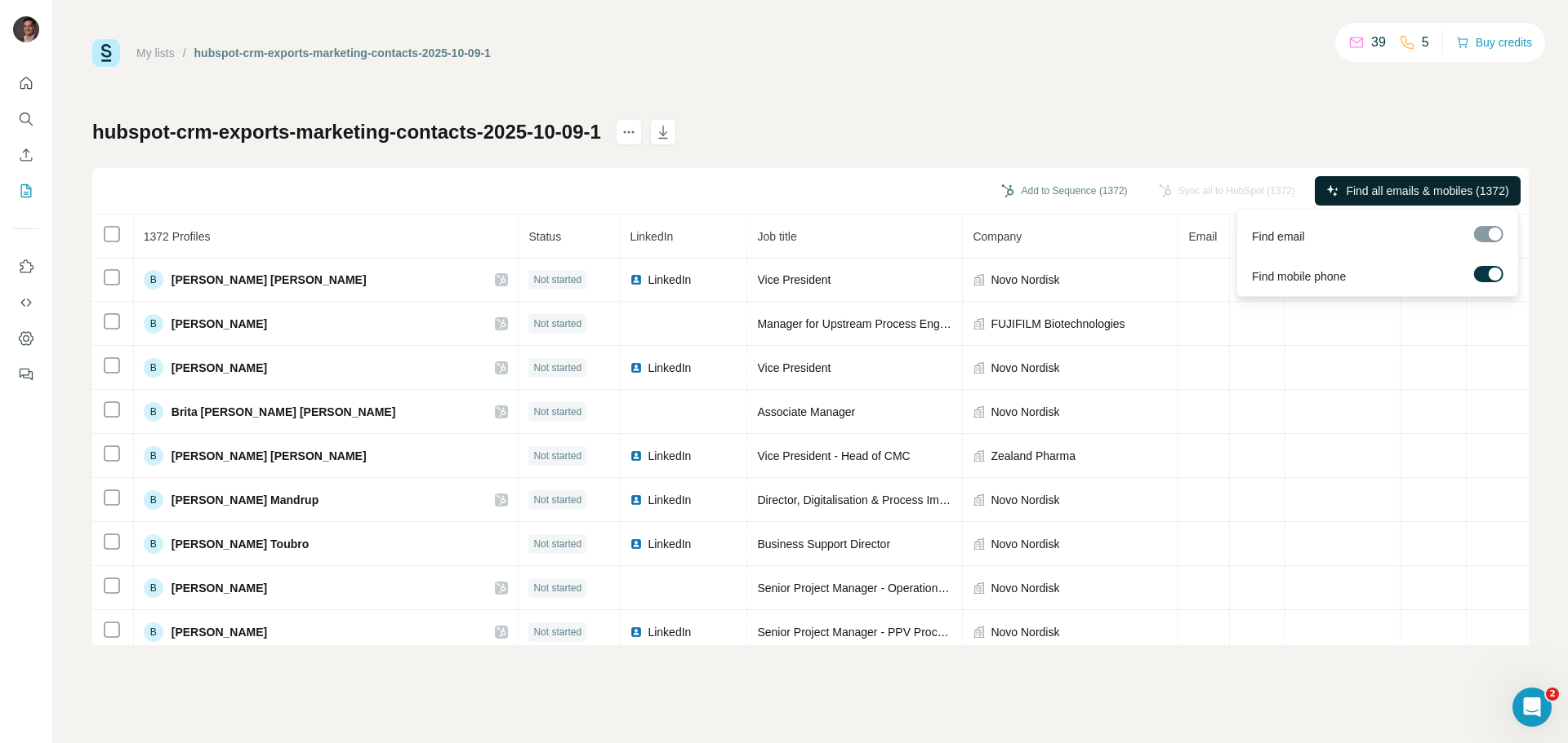
scroll to position [7098, 0]
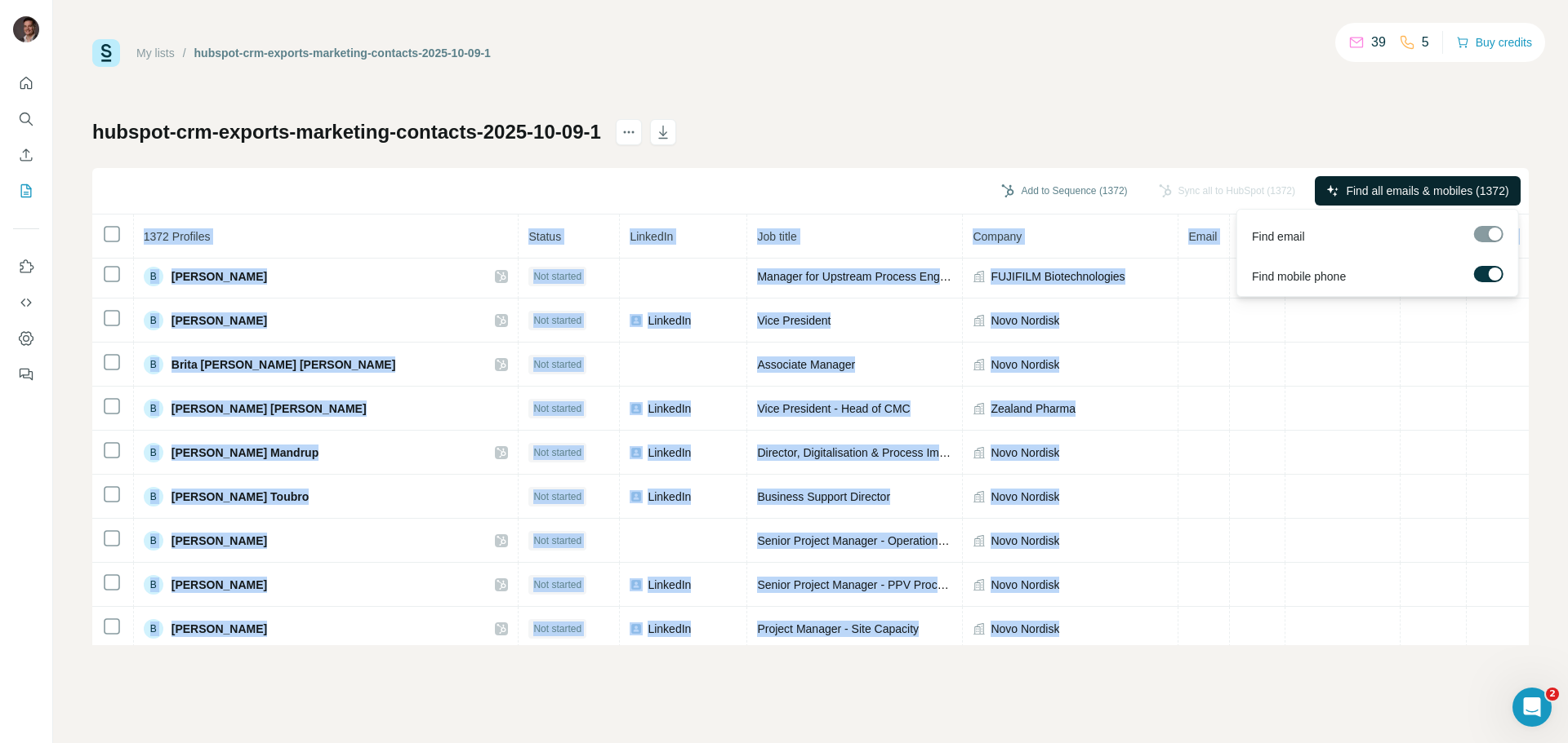
drag, startPoint x: 1518, startPoint y: 610, endPoint x: 1548, endPoint y: 573, distance: 47.6
click at [1548, 573] on div "My lists / hubspot-crm-exports-marketing-contacts-2025-10-09-1 39 5 Buy credits…" at bounding box center [810, 371] width 1515 height 743
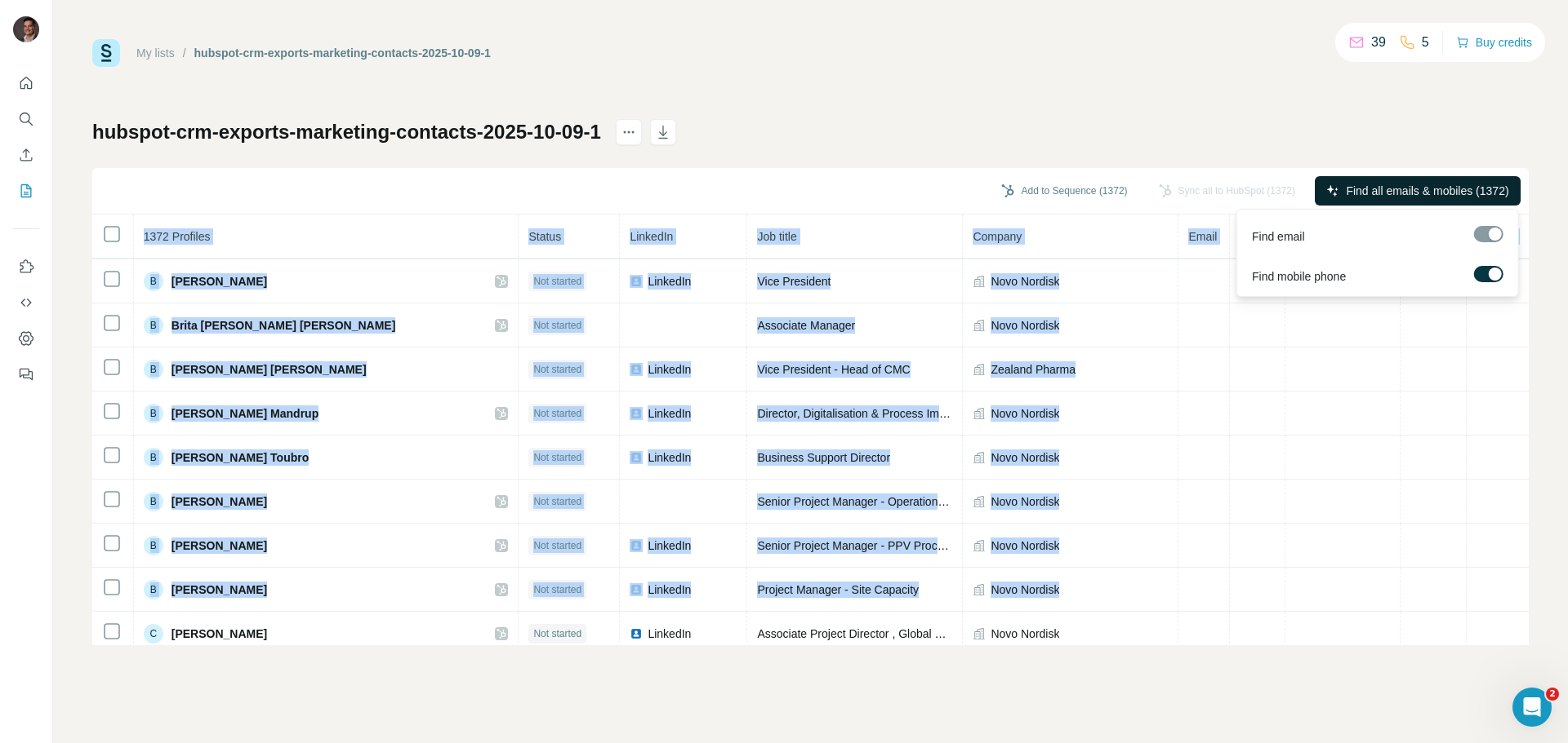
scroll to position [7137, 0]
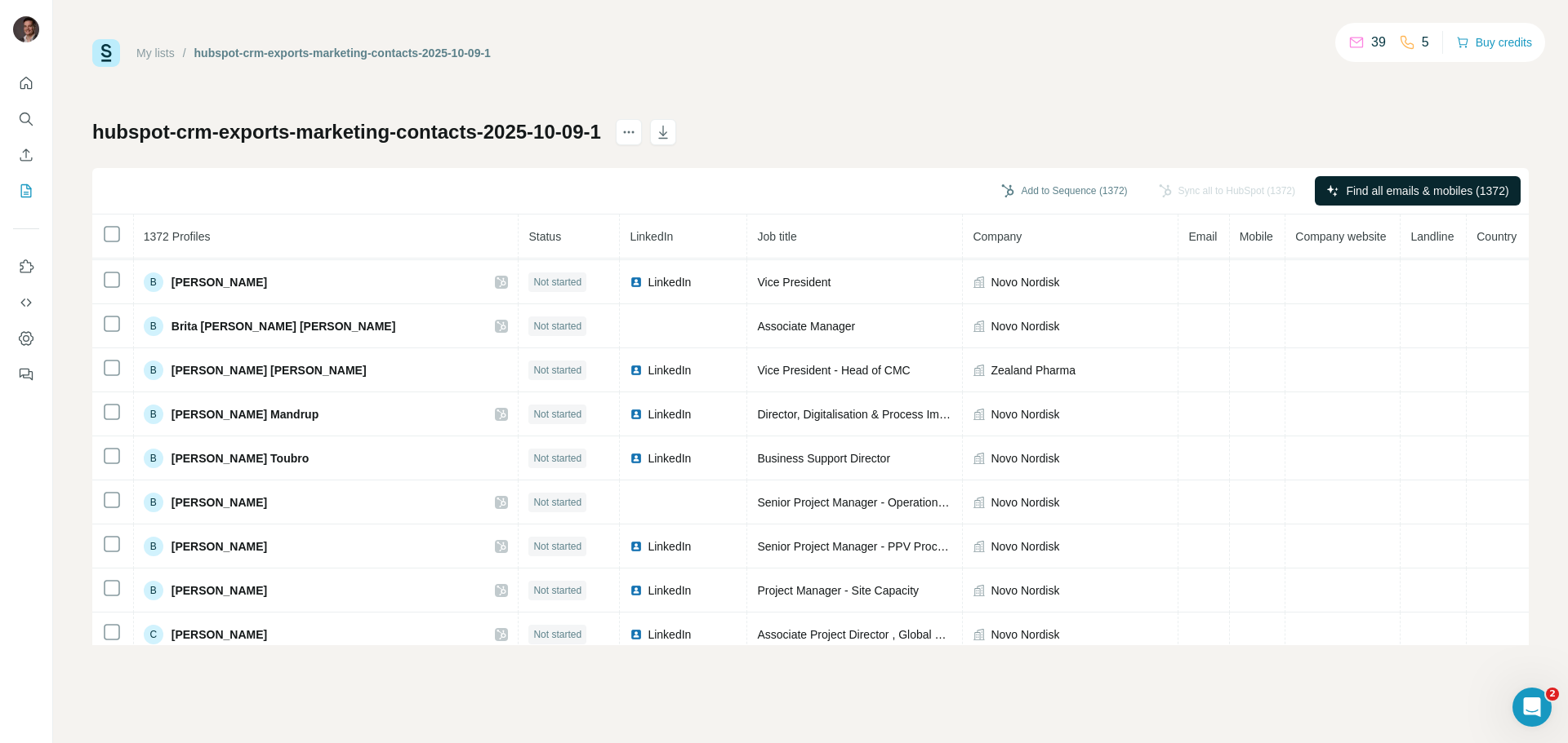
drag, startPoint x: 1169, startPoint y: 86, endPoint x: 1298, endPoint y: 78, distance: 129.2
click at [1170, 86] on div "My lists / hubspot-crm-exports-marketing-contacts-2025-10-09-1 39 5 Buy credits…" at bounding box center [810, 342] width 1436 height 606
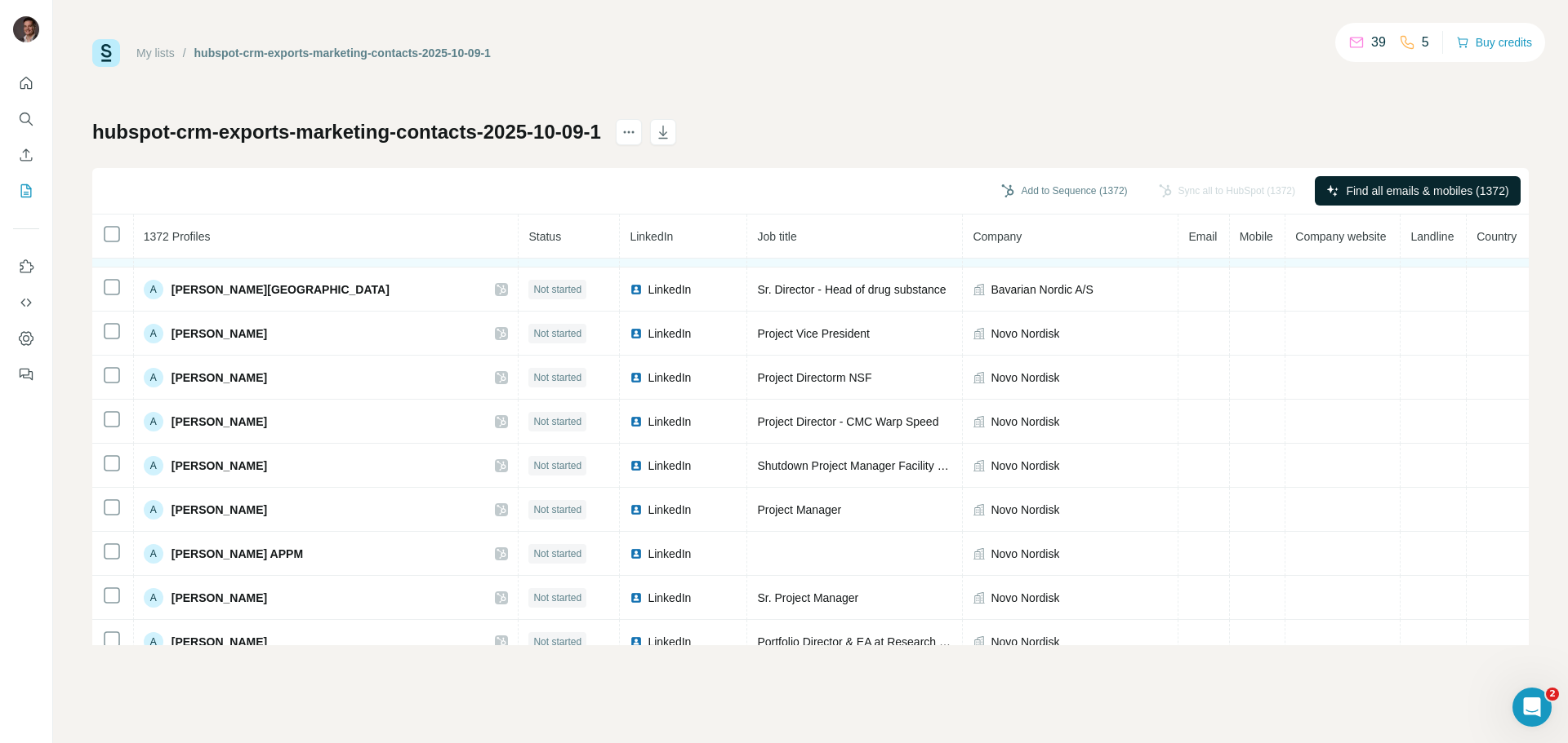
scroll to position [2763, 0]
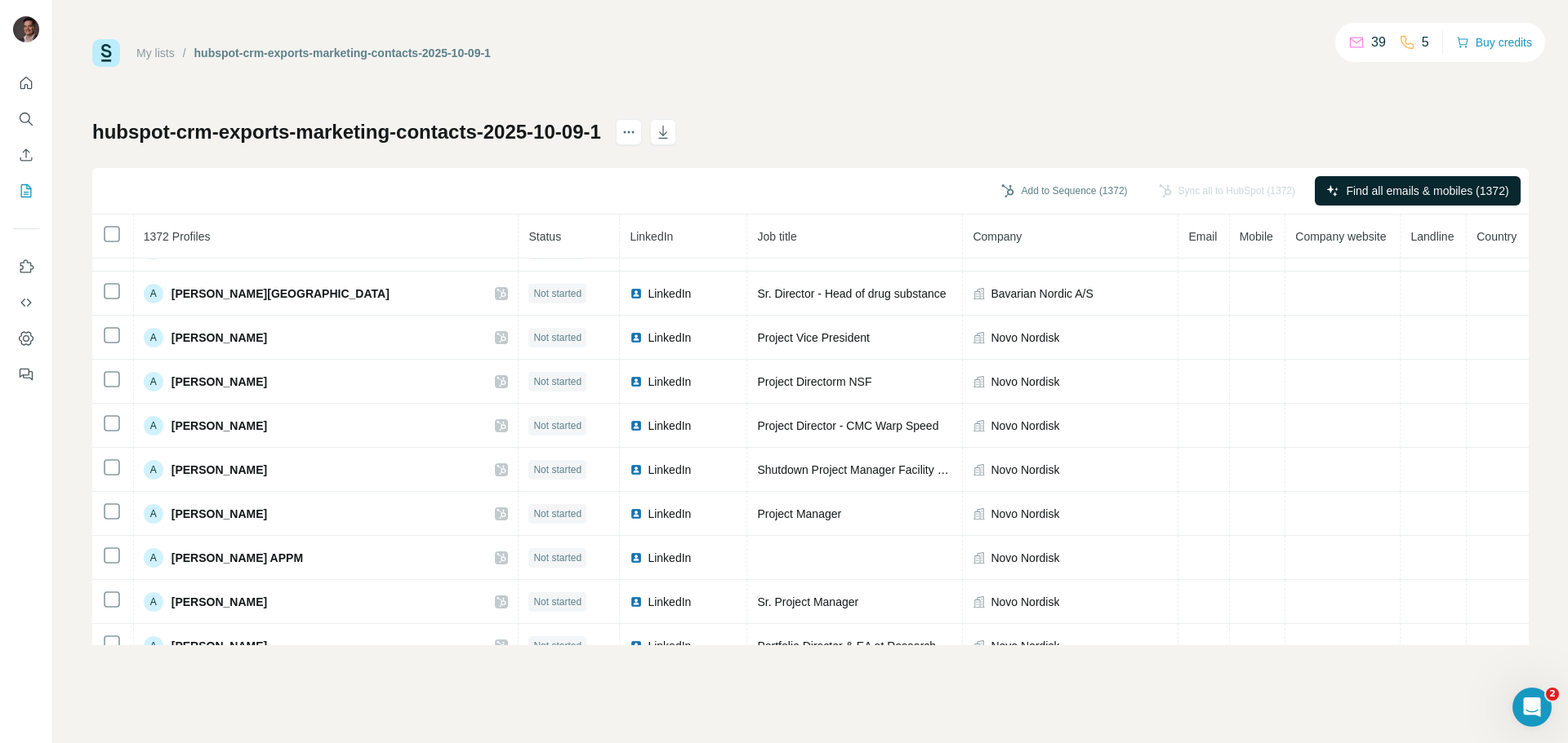
drag, startPoint x: 982, startPoint y: 99, endPoint x: 975, endPoint y: 129, distance: 30.8
click at [975, 129] on div "My lists / hubspot-crm-exports-marketing-contacts-2025-10-09-1 39 5 Buy credits…" at bounding box center [810, 342] width 1436 height 606
click at [975, 129] on div "hubspot-crm-exports-marketing-contacts-2025-10-09-1 Add to Sequence (1372) Sync…" at bounding box center [810, 382] width 1436 height 526
click at [981, 67] on div "My lists / hubspot-crm-exports-marketing-contacts-2025-10-09-1 39 5 Buy credits…" at bounding box center [810, 342] width 1436 height 606
